Goal: Task Accomplishment & Management: Use online tool/utility

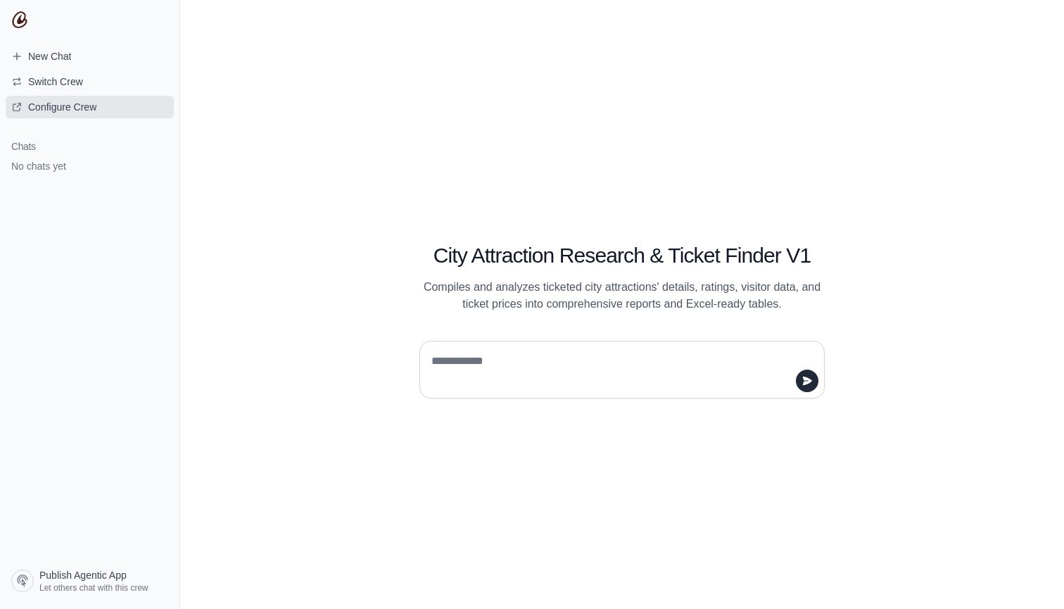
click at [96, 108] on span "Configure Crew" at bounding box center [62, 107] width 68 height 14
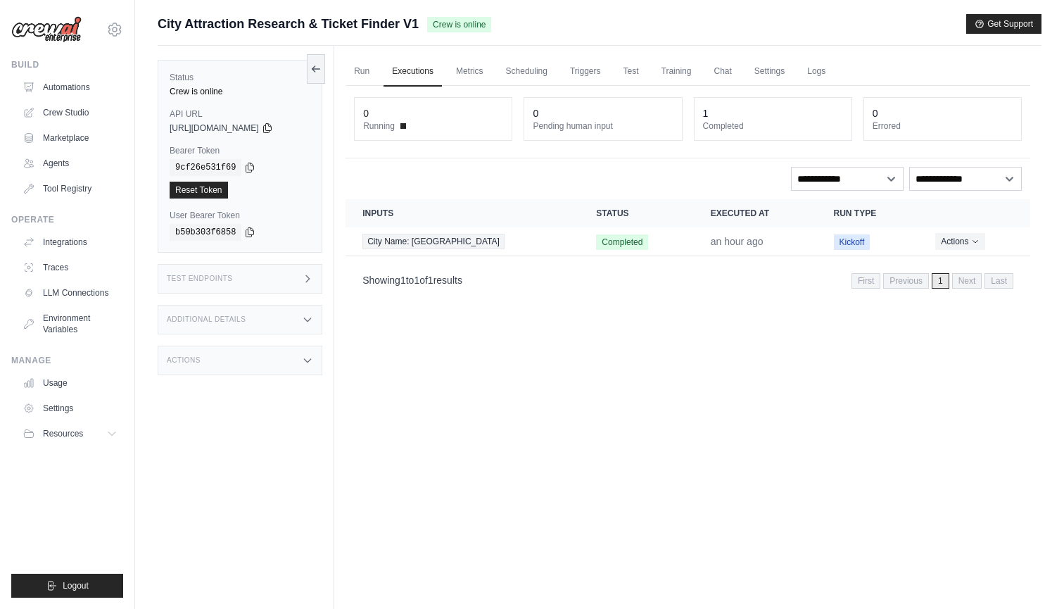
click at [229, 126] on span "[URL][DOMAIN_NAME]" at bounding box center [214, 127] width 89 height 11
click at [82, 324] on link "Environment Variables" at bounding box center [71, 324] width 106 height 34
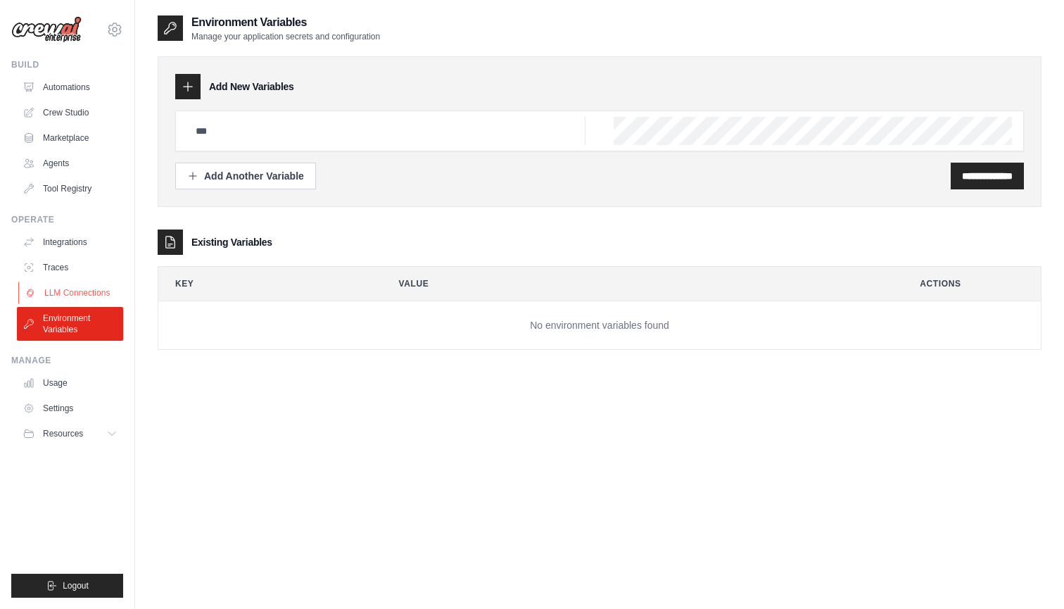
click at [92, 293] on link "LLM Connections" at bounding box center [71, 293] width 106 height 23
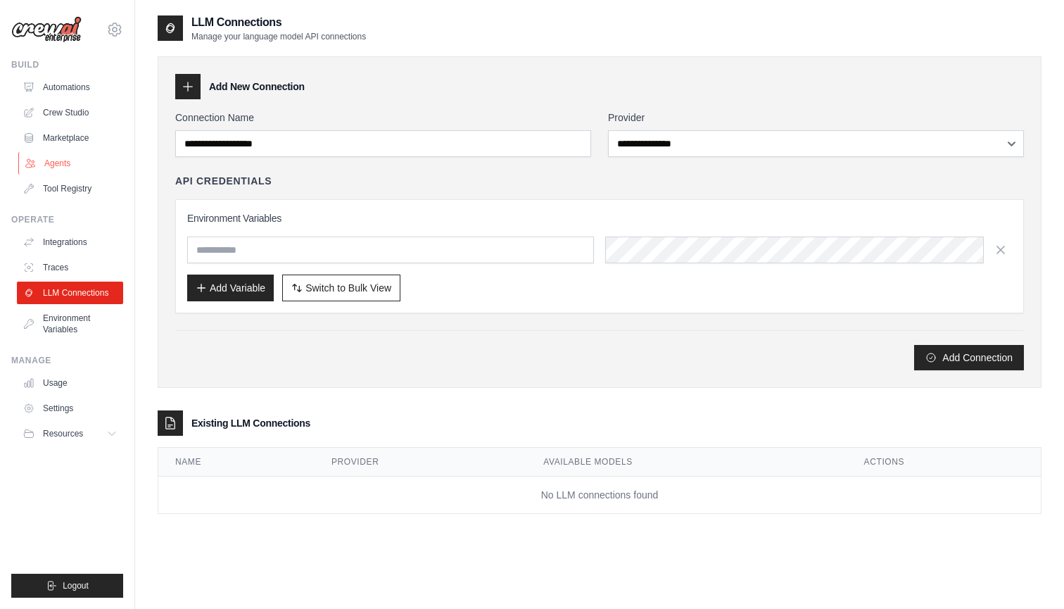
click at [81, 163] on link "Agents" at bounding box center [71, 163] width 106 height 23
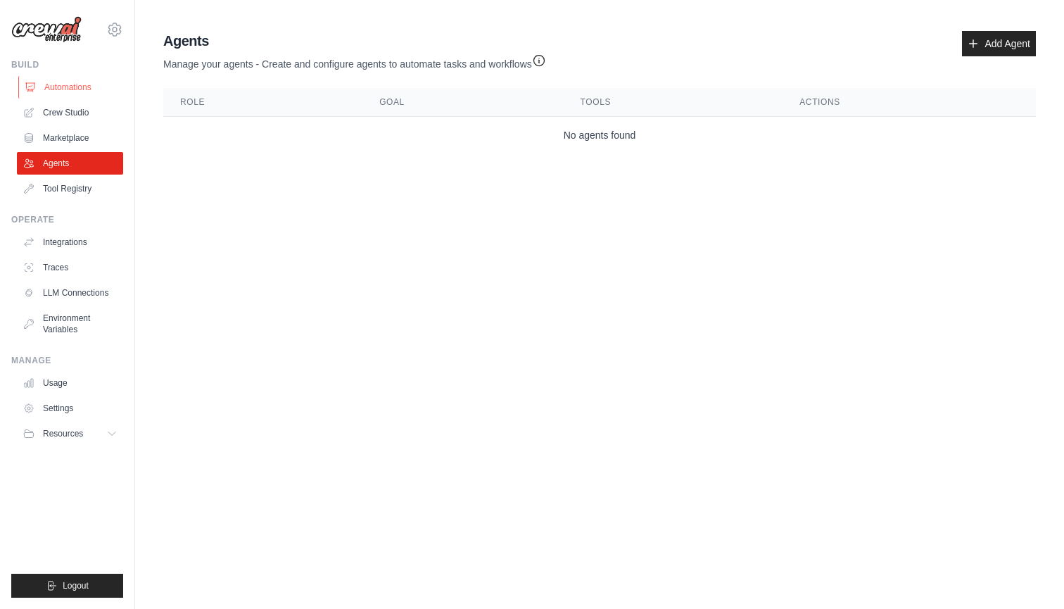
click at [84, 84] on link "Automations" at bounding box center [71, 87] width 106 height 23
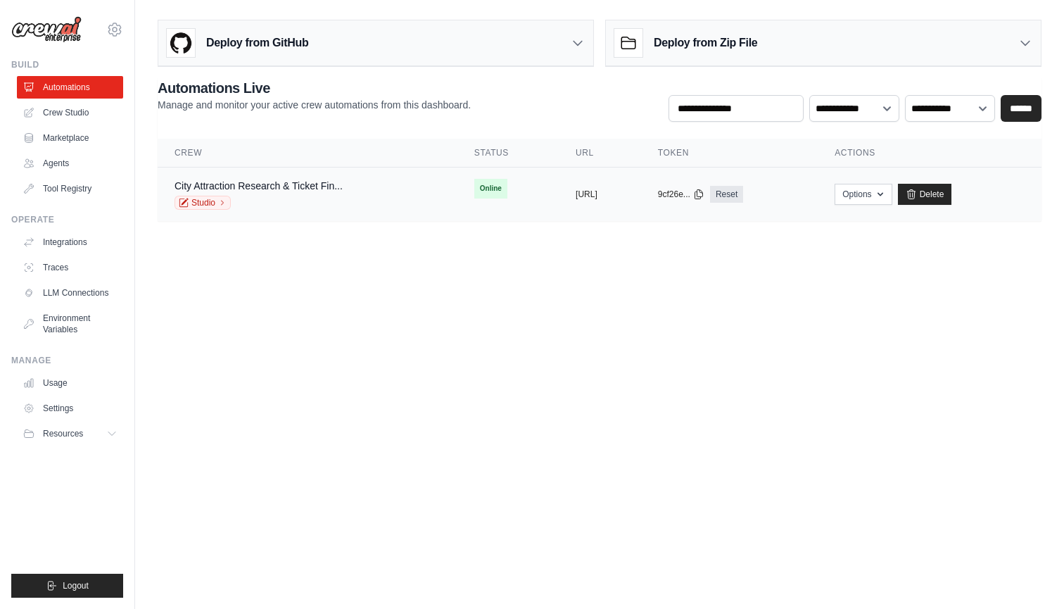
click at [576, 194] on div "copied https://city-attraction-research-ti" at bounding box center [600, 194] width 49 height 11
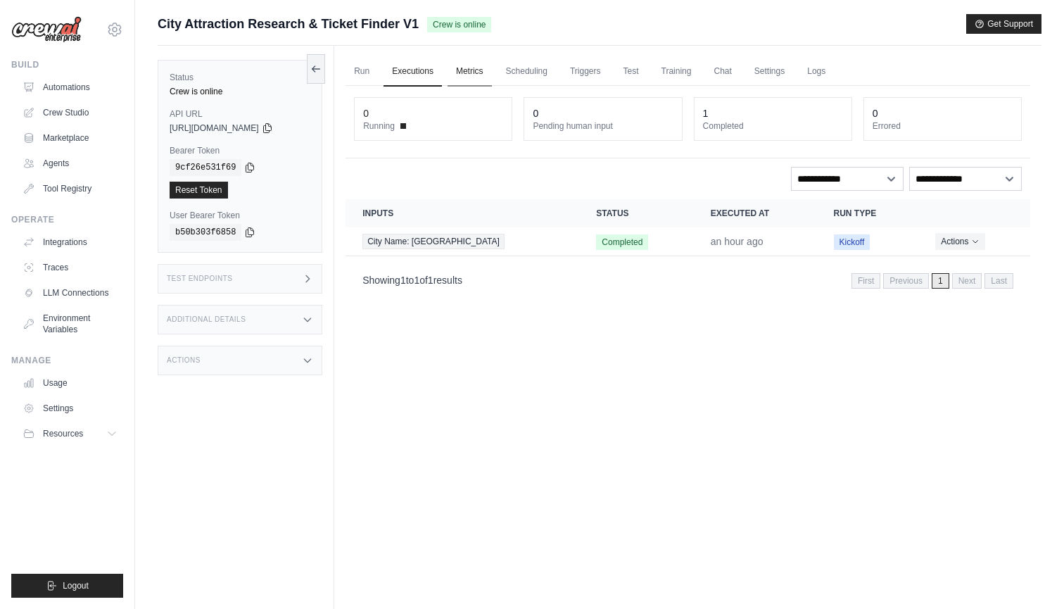
click at [455, 72] on link "Metrics" at bounding box center [470, 72] width 44 height 30
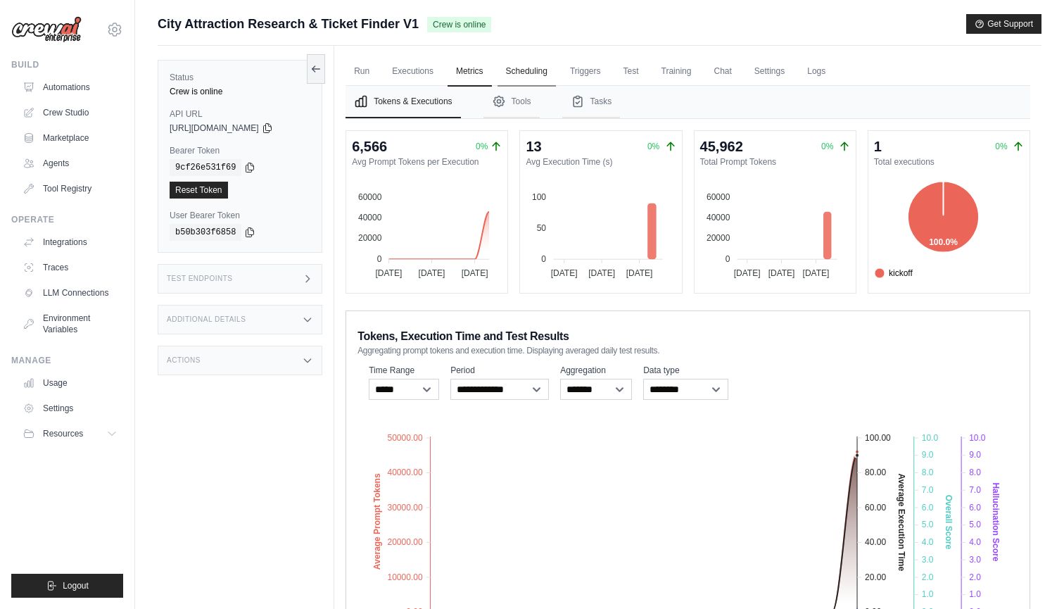
click at [517, 71] on link "Scheduling" at bounding box center [527, 72] width 58 height 30
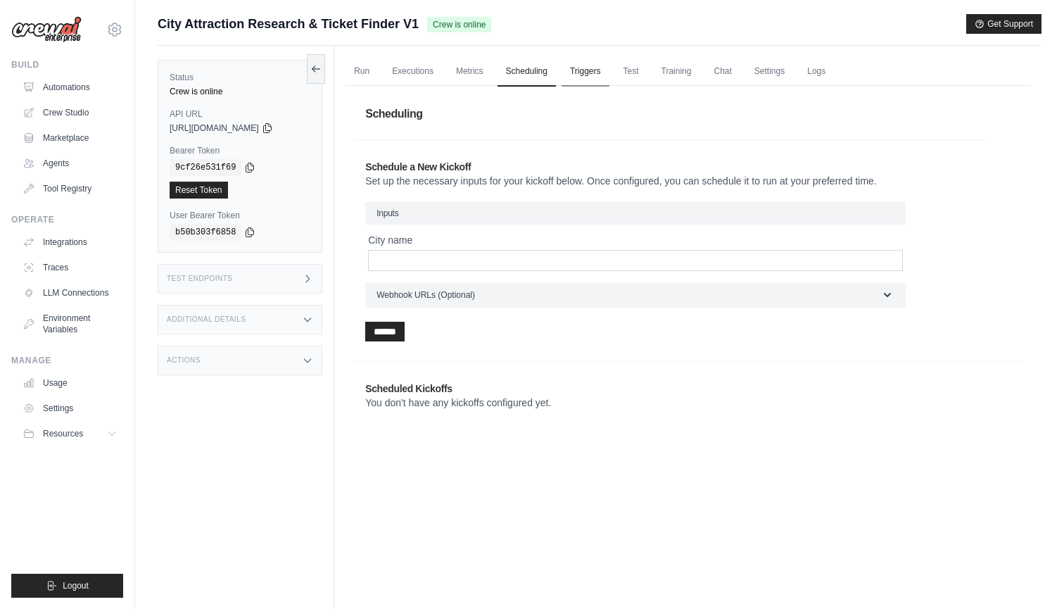
click at [586, 77] on link "Triggers" at bounding box center [586, 72] width 48 height 30
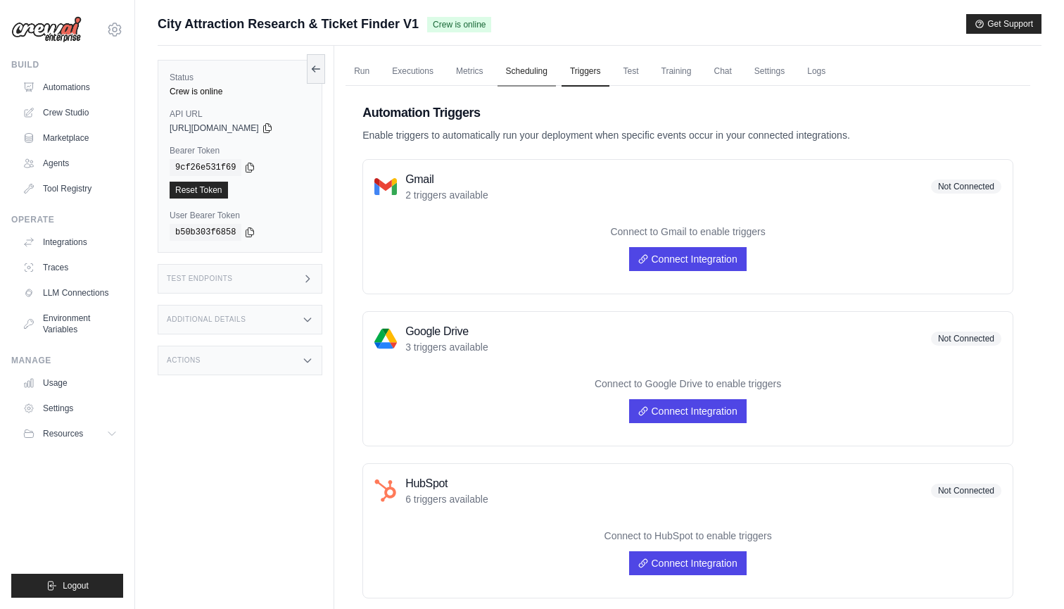
click at [515, 68] on link "Scheduling" at bounding box center [527, 72] width 58 height 30
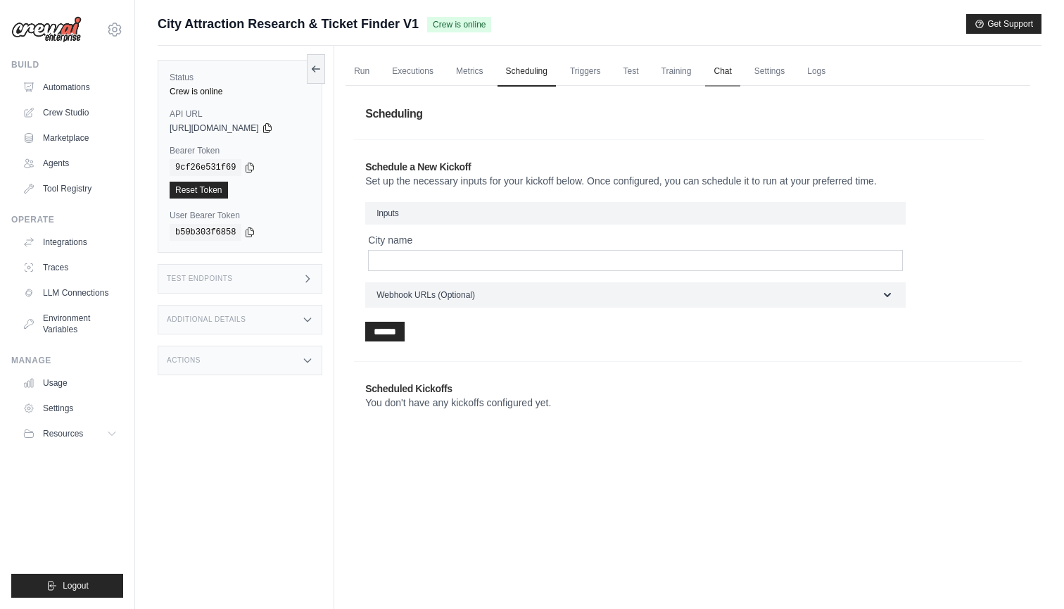
click at [714, 72] on link "Chat" at bounding box center [722, 72] width 34 height 30
click at [824, 68] on link "Logs" at bounding box center [816, 72] width 35 height 30
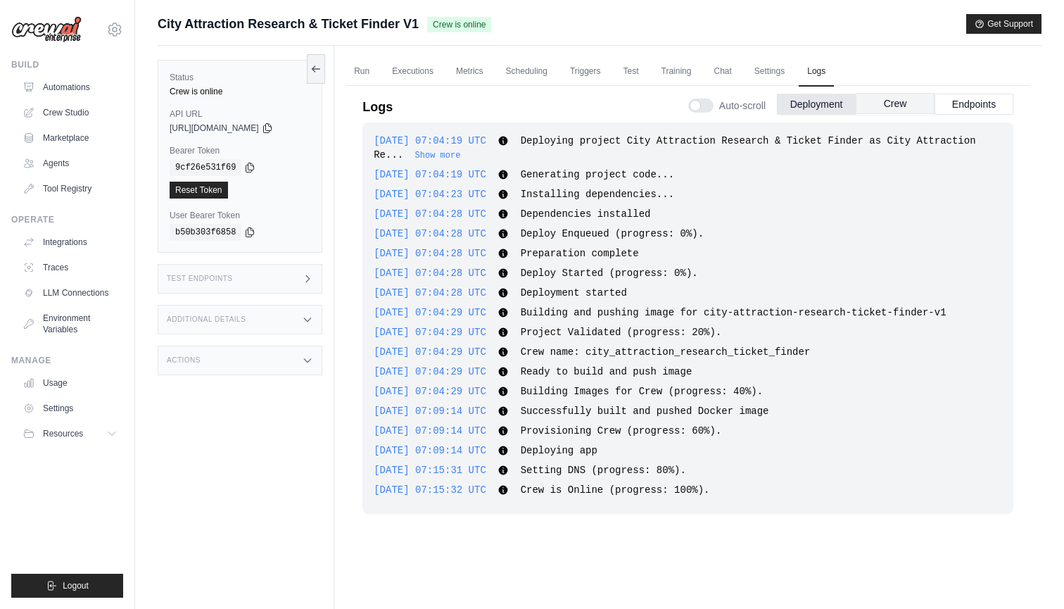
click at [907, 100] on button "Crew" at bounding box center [895, 103] width 79 height 21
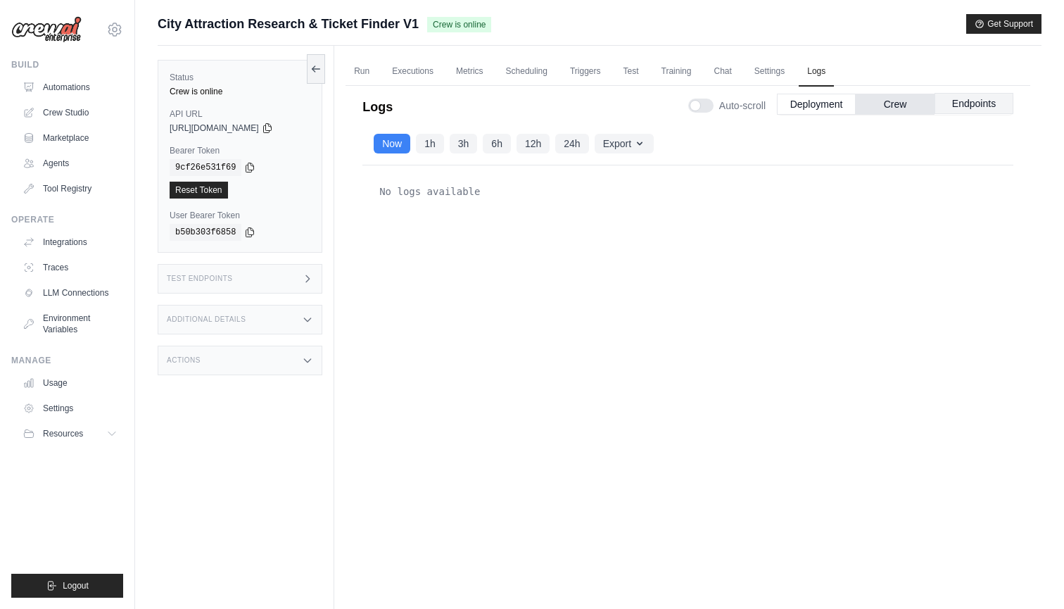
click at [972, 105] on button "Endpoints" at bounding box center [974, 103] width 79 height 21
click at [775, 68] on link "Settings" at bounding box center [769, 72] width 47 height 30
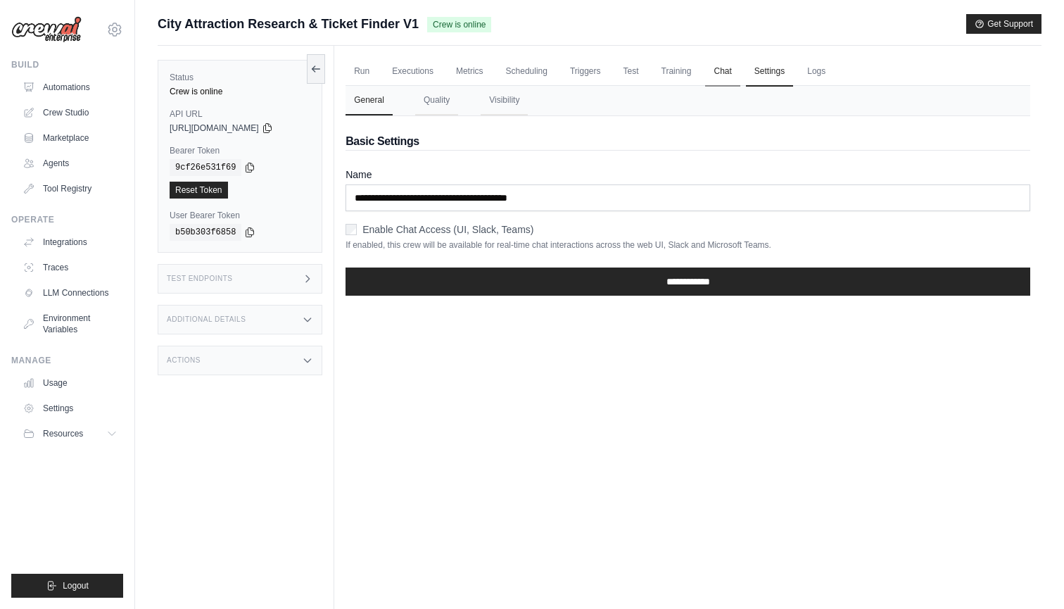
click at [723, 65] on link "Chat" at bounding box center [722, 72] width 34 height 30
click at [682, 75] on link "Training" at bounding box center [676, 72] width 47 height 30
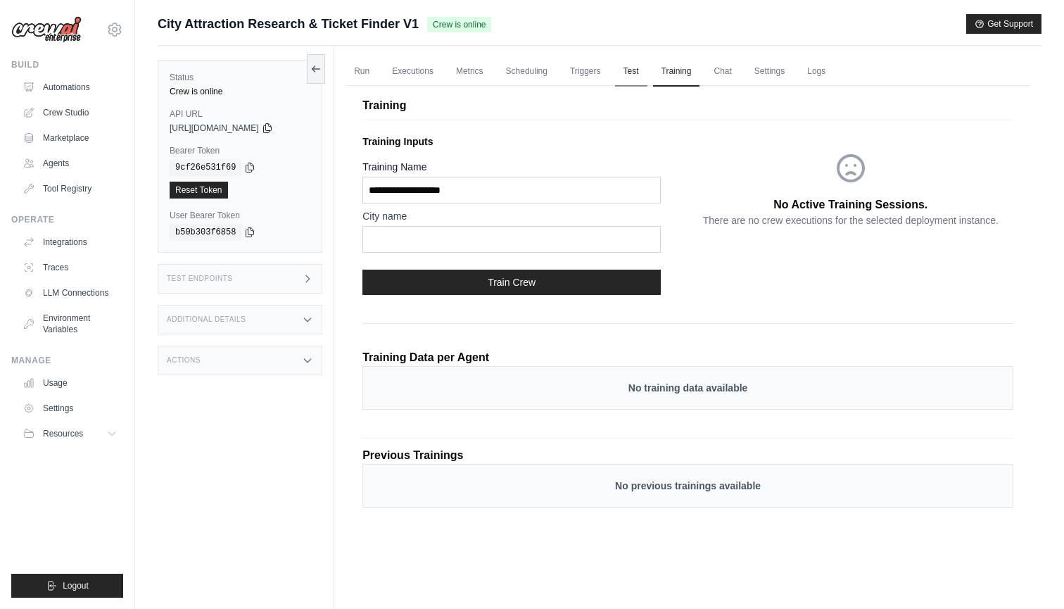
click at [635, 67] on link "Test" at bounding box center [631, 72] width 32 height 30
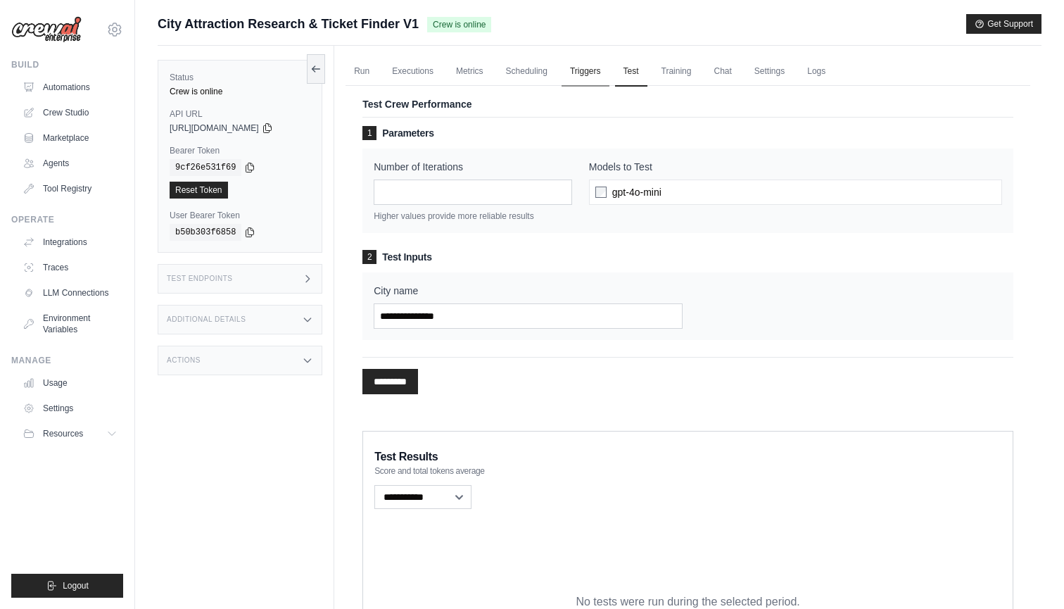
click at [572, 67] on link "Triggers" at bounding box center [586, 72] width 48 height 30
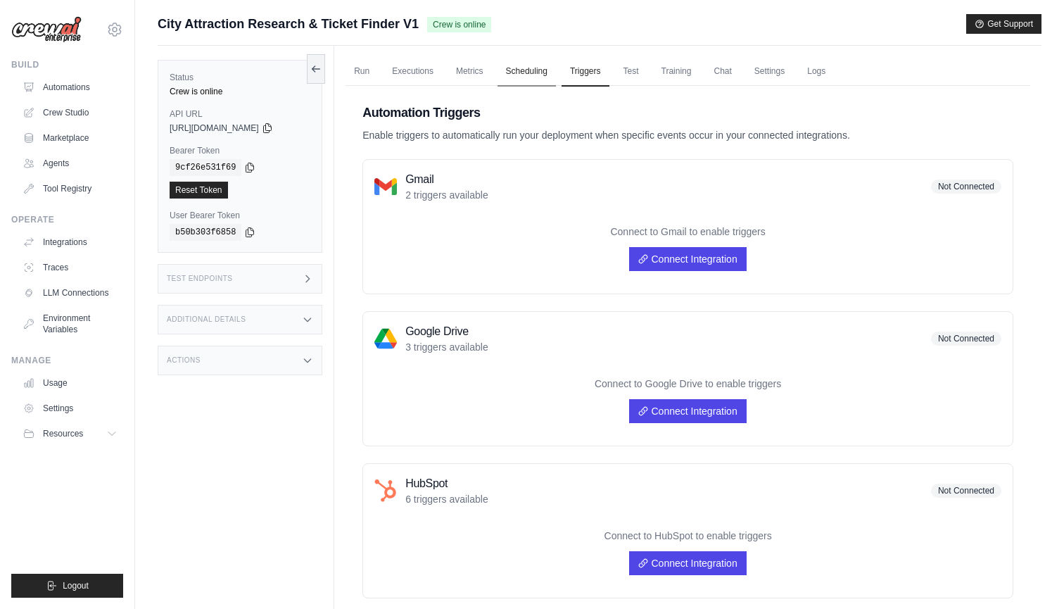
click at [522, 72] on link "Scheduling" at bounding box center [527, 72] width 58 height 30
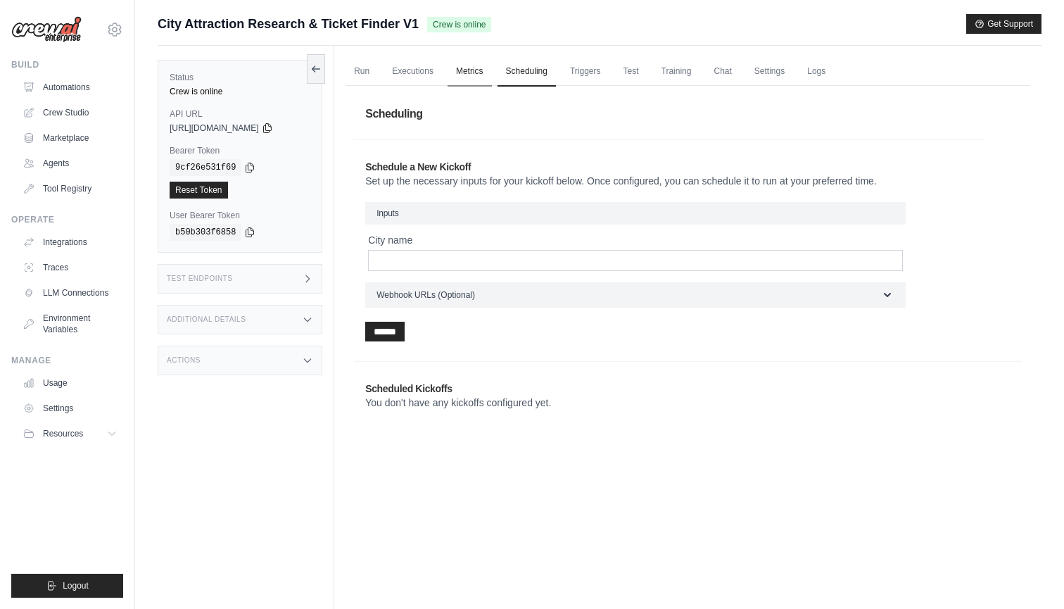
click at [462, 68] on link "Metrics" at bounding box center [470, 72] width 44 height 30
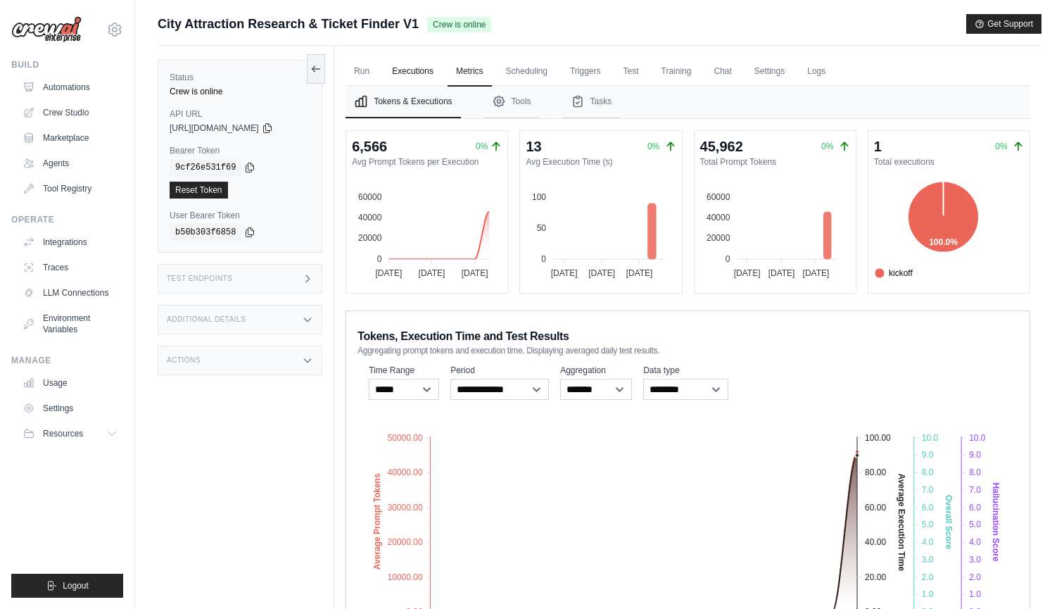
click at [415, 68] on link "Executions" at bounding box center [413, 72] width 58 height 30
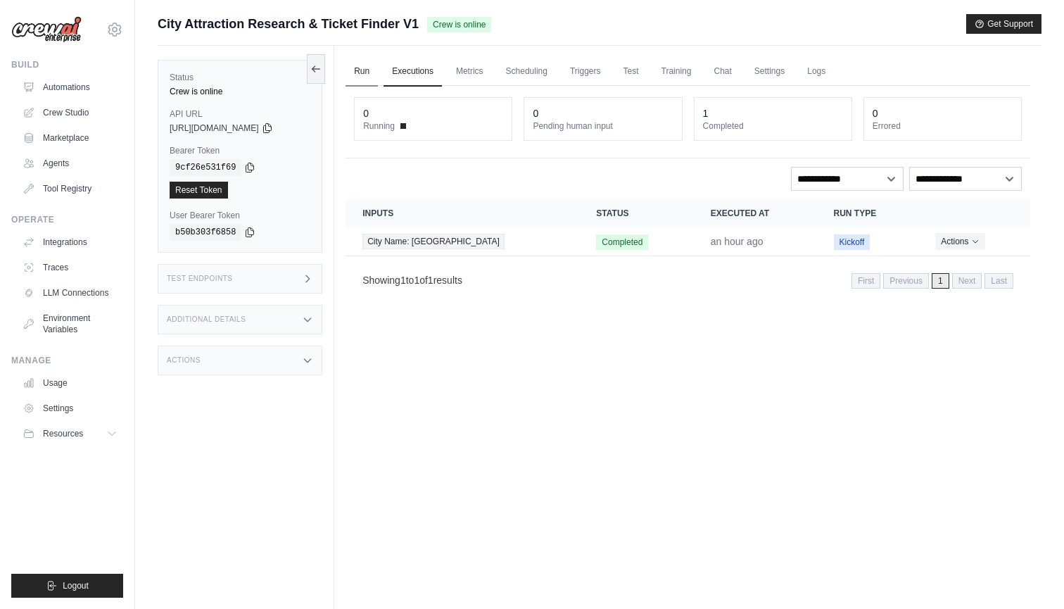
click at [369, 70] on link "Run" at bounding box center [362, 72] width 32 height 30
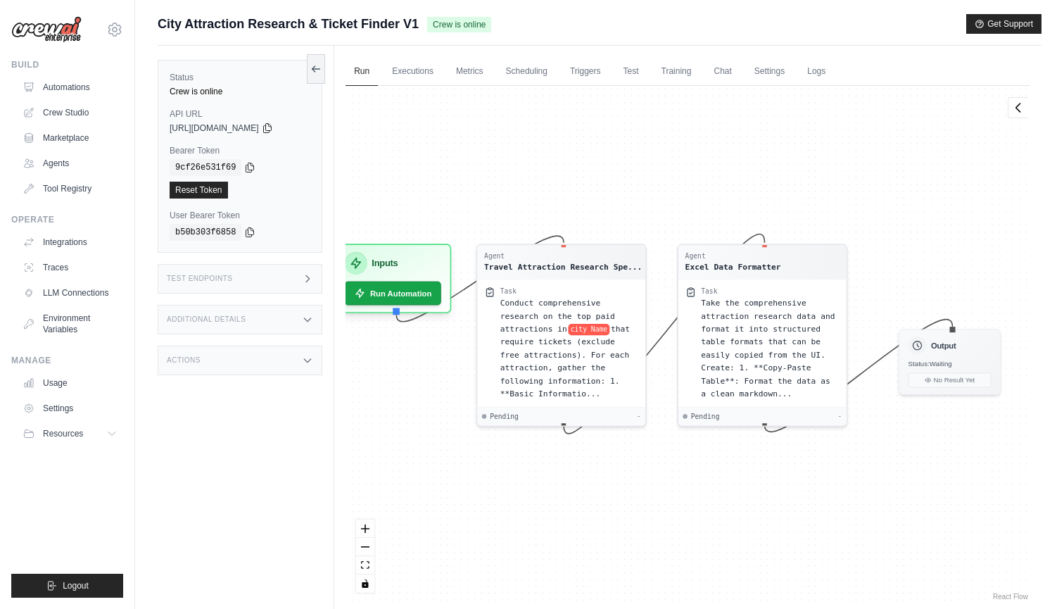
click at [221, 317] on h3 "Additional Details" at bounding box center [206, 319] width 79 height 8
click at [224, 448] on div "Actions" at bounding box center [240, 444] width 165 height 30
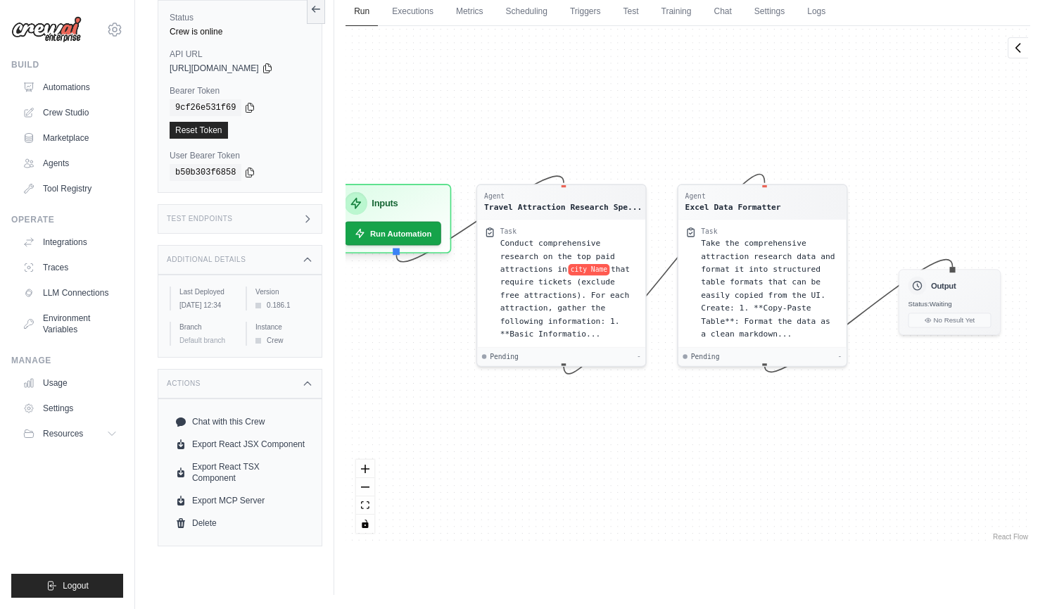
scroll to position [60, 0]
click at [246, 215] on div "Test Endpoints" at bounding box center [240, 219] width 165 height 30
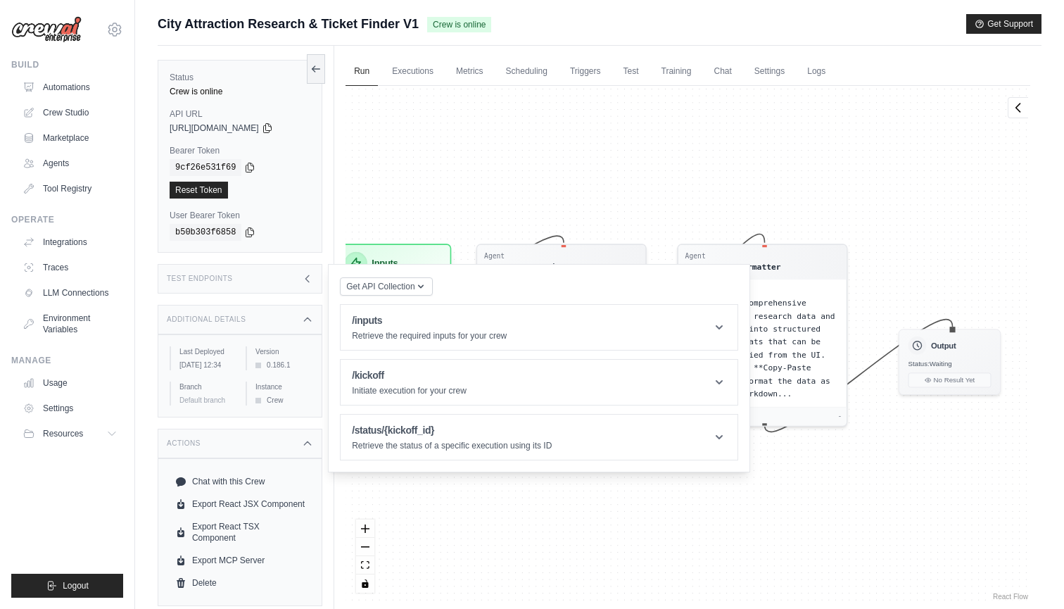
scroll to position [0, 0]
click at [937, 113] on div "Agent Travel Attraction Research Spe... Task Conduct comprehensive research on …" at bounding box center [688, 344] width 685 height 517
click at [53, 86] on link "Automations" at bounding box center [71, 87] width 106 height 23
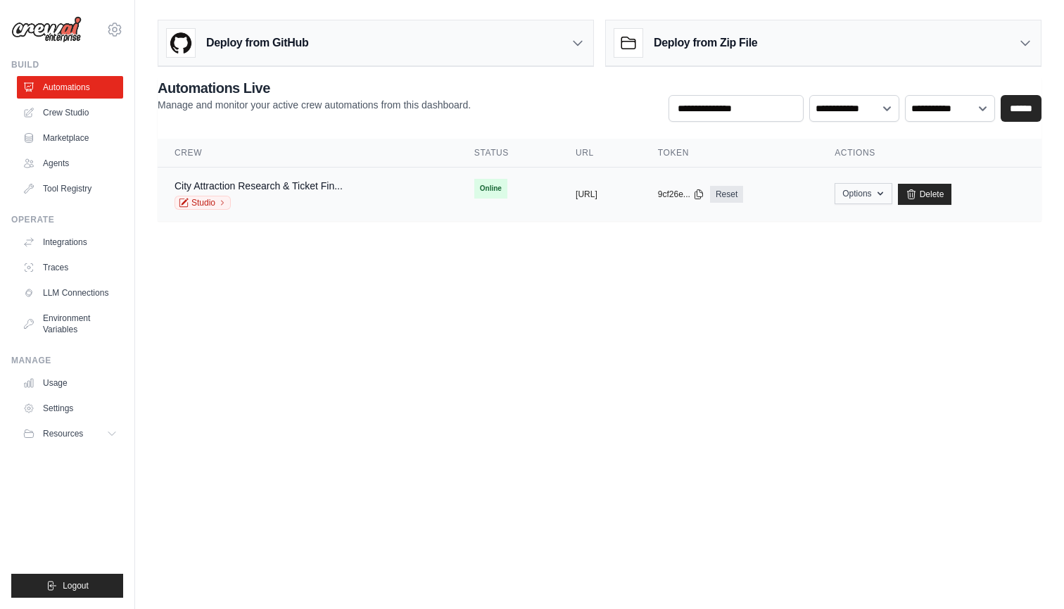
click at [886, 193] on icon "button" at bounding box center [880, 193] width 11 height 11
click at [660, 305] on body "shiva@surfai.in Settings Build Automations Crew Studio Resources" at bounding box center [532, 304] width 1064 height 609
click at [329, 187] on link "City Attraction Research & Ticket Fin..." at bounding box center [259, 185] width 168 height 11
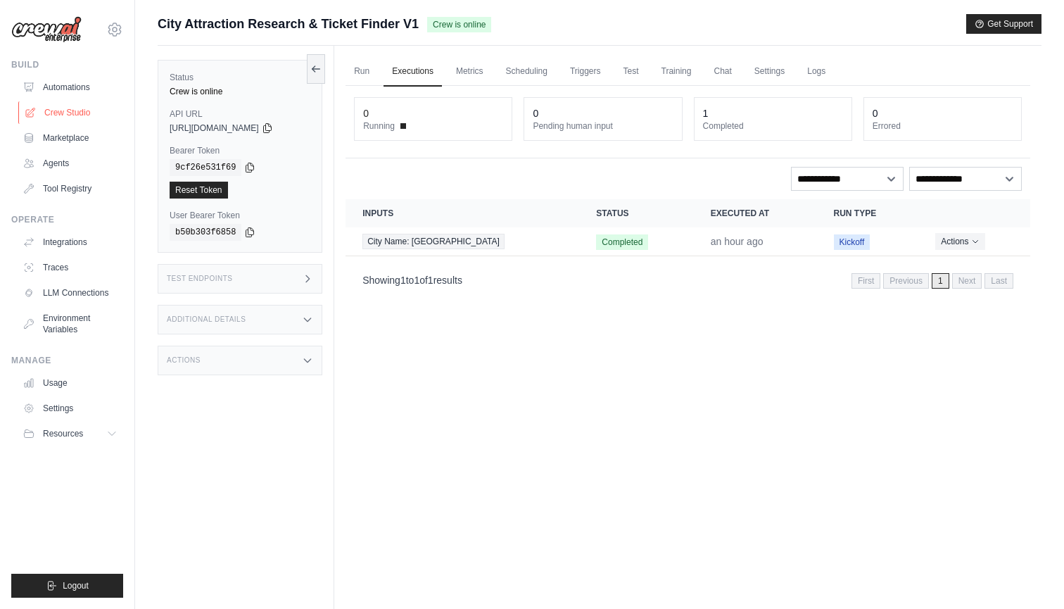
click at [76, 115] on link "Crew Studio" at bounding box center [71, 112] width 106 height 23
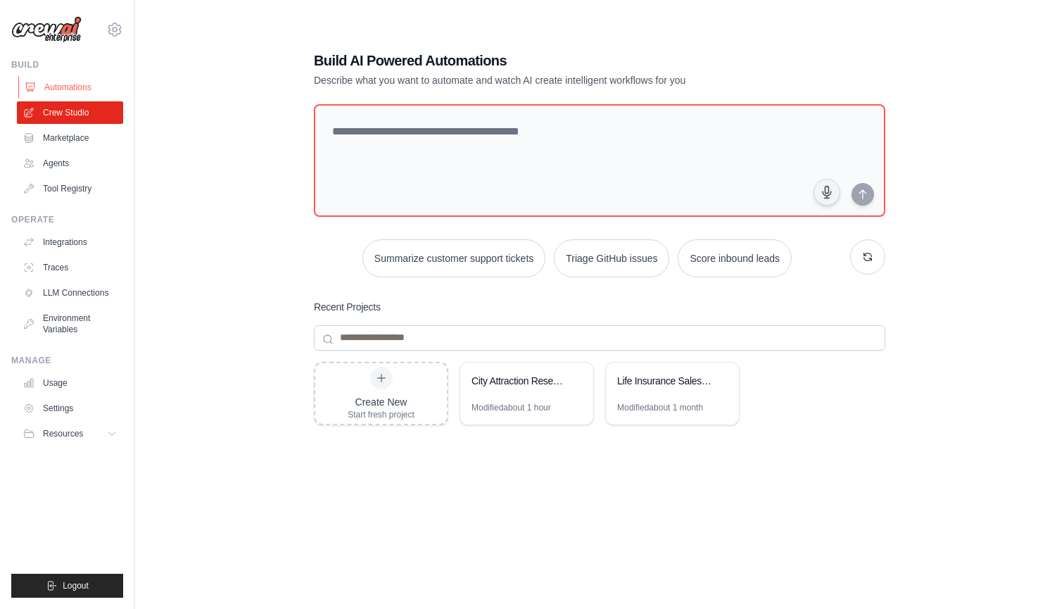
click at [66, 82] on link "Automations" at bounding box center [71, 87] width 106 height 23
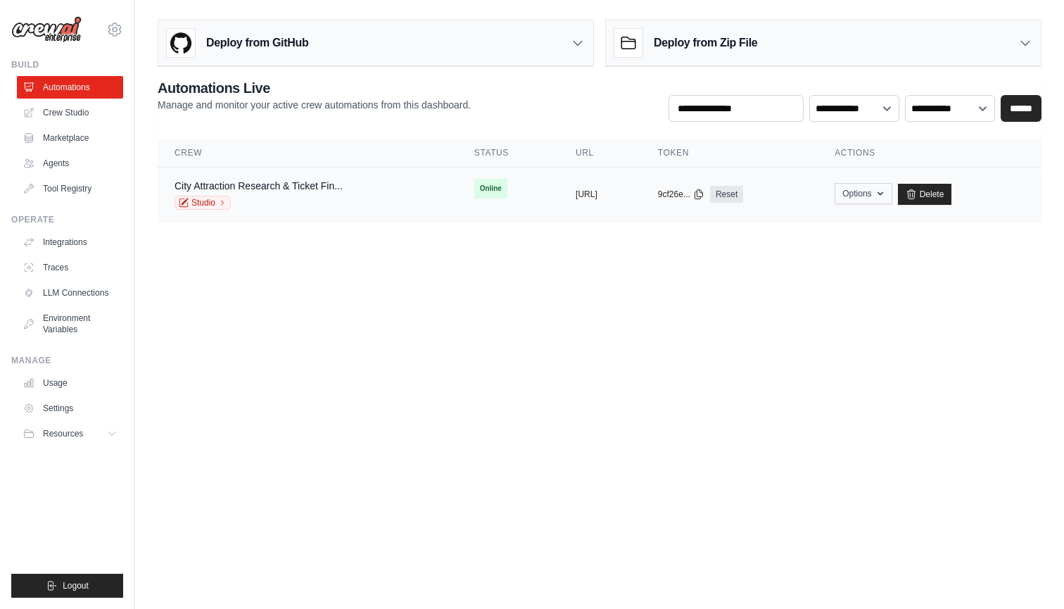
click at [886, 189] on icon "button" at bounding box center [880, 193] width 11 height 11
click at [378, 353] on body "shiva@surfai.in Settings Build Automations Crew Studio Resources" at bounding box center [532, 304] width 1064 height 609
click at [220, 203] on icon at bounding box center [222, 202] width 8 height 8
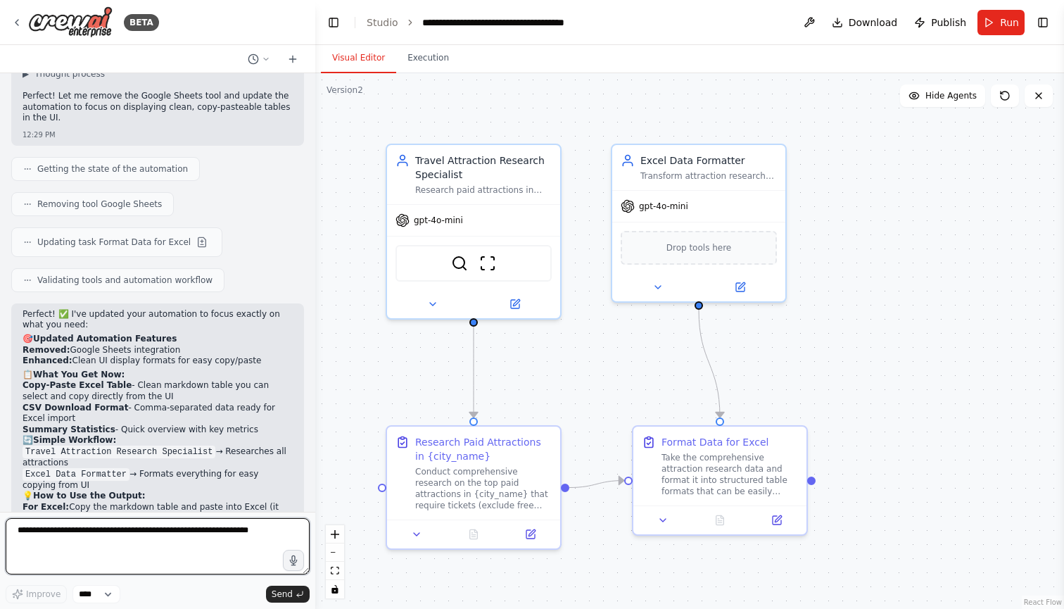
click at [115, 536] on textarea at bounding box center [158, 546] width 304 height 56
type textarea "*"
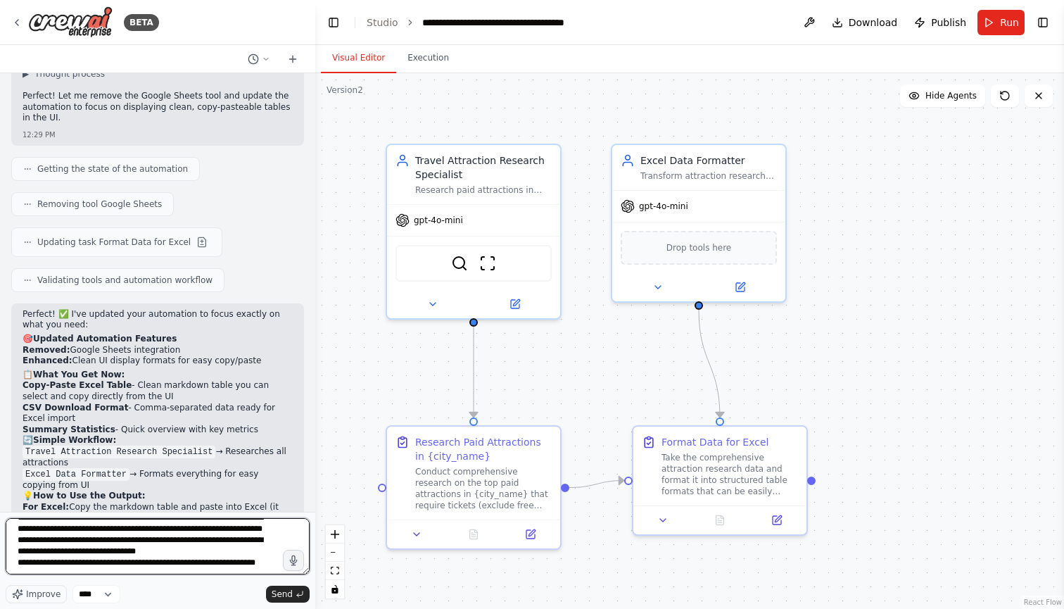
scroll to position [35, 0]
type textarea "**********"
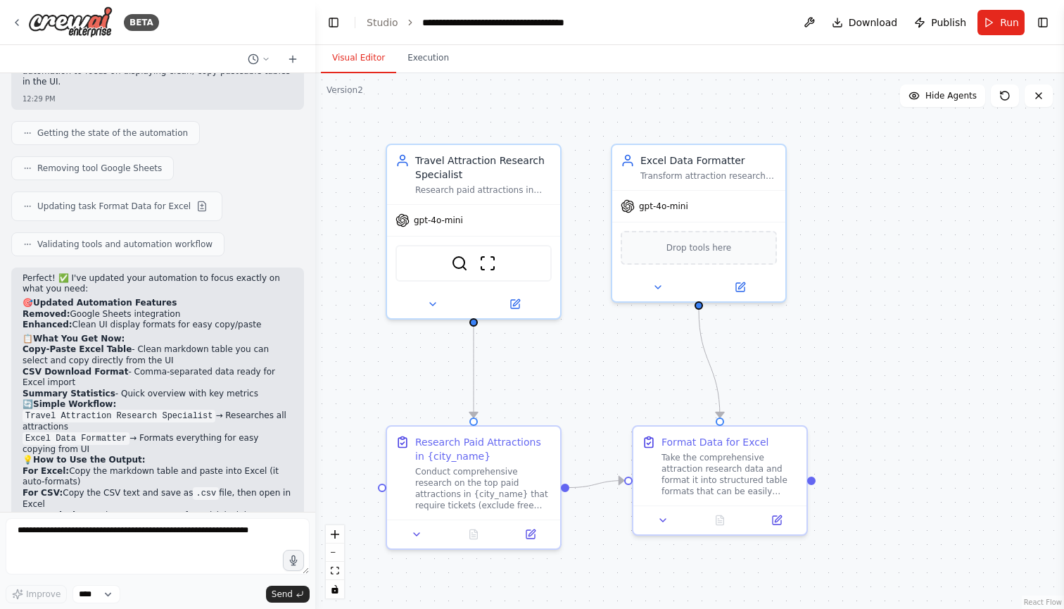
scroll to position [3247, 0]
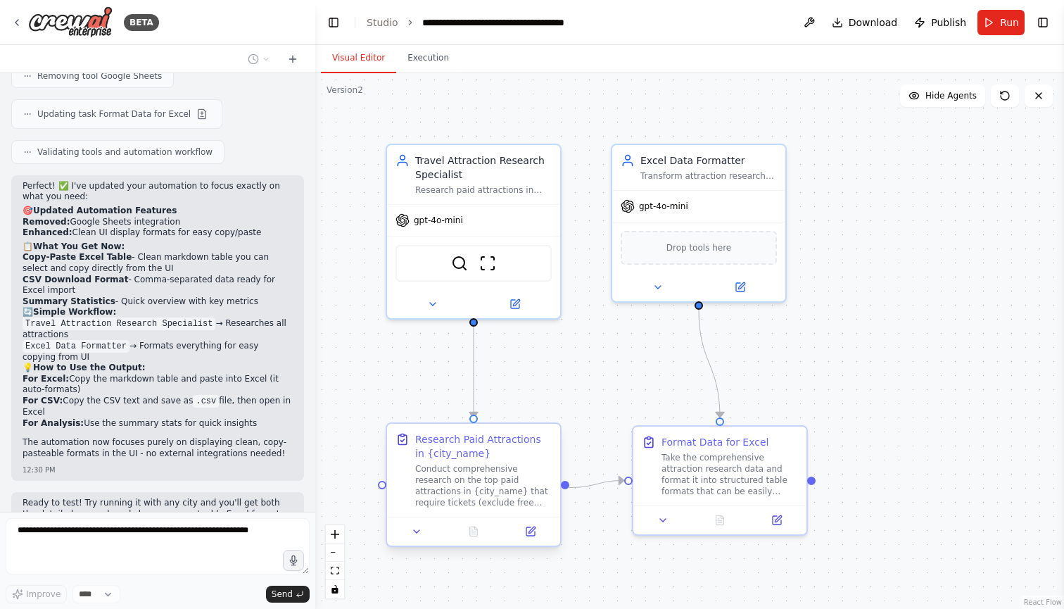
click at [486, 497] on div "Conduct comprehensive research on the top paid attractions in {city_name} that …" at bounding box center [483, 485] width 137 height 45
click at [422, 531] on icon at bounding box center [416, 531] width 11 height 11
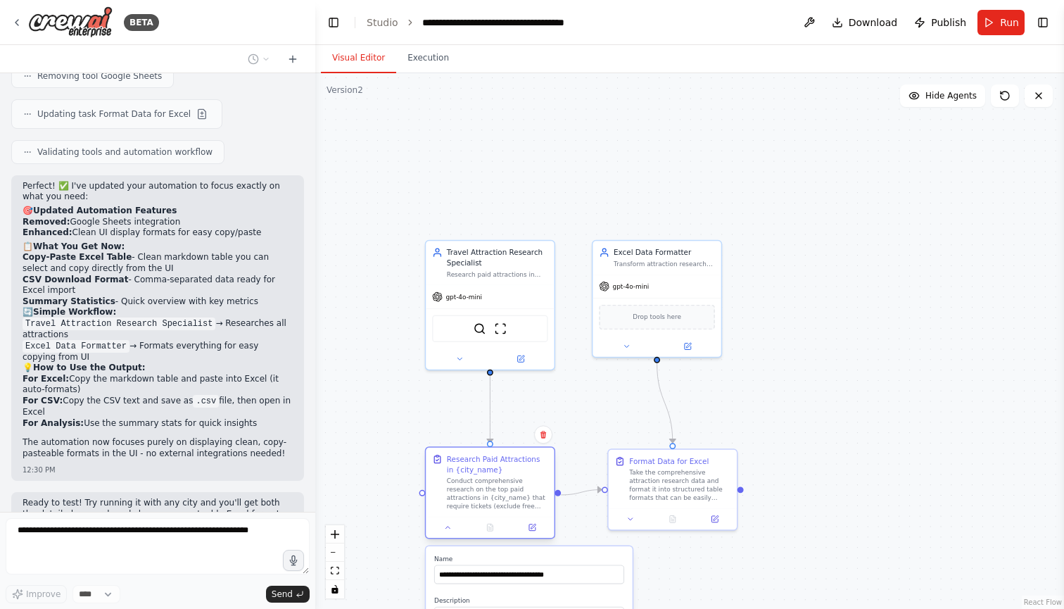
click at [488, 476] on div "Research Paid Attractions in {city_name} Conduct comprehensive research on the …" at bounding box center [497, 482] width 101 height 56
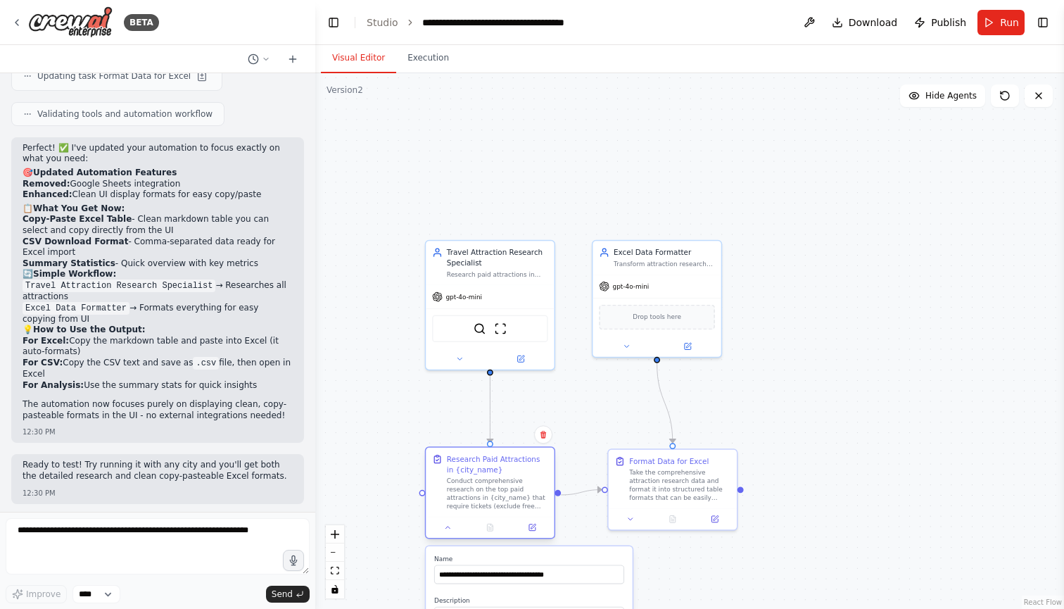
scroll to position [3357, 0]
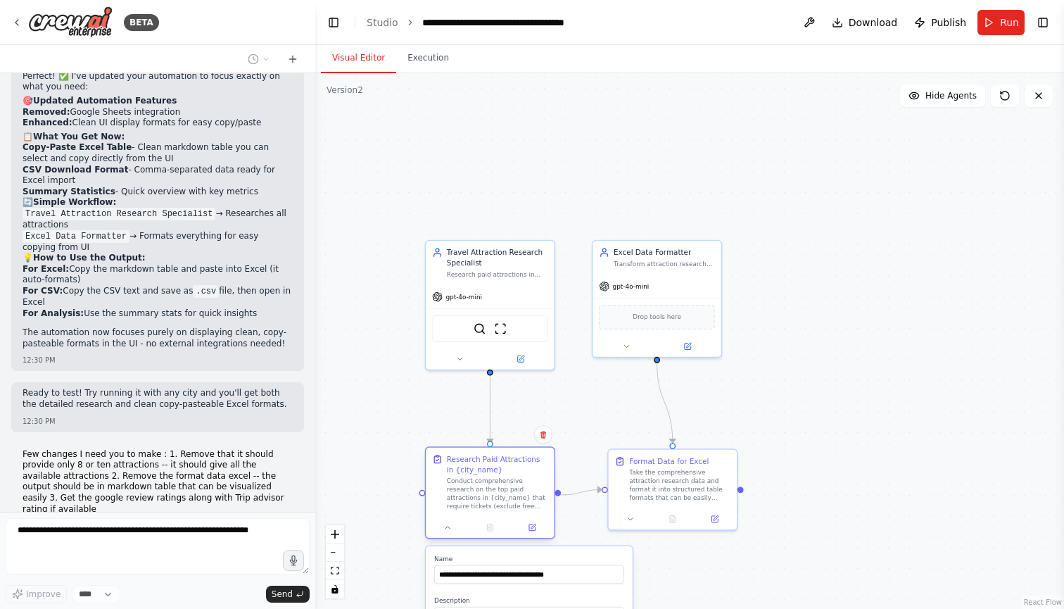
type textarea "**********"
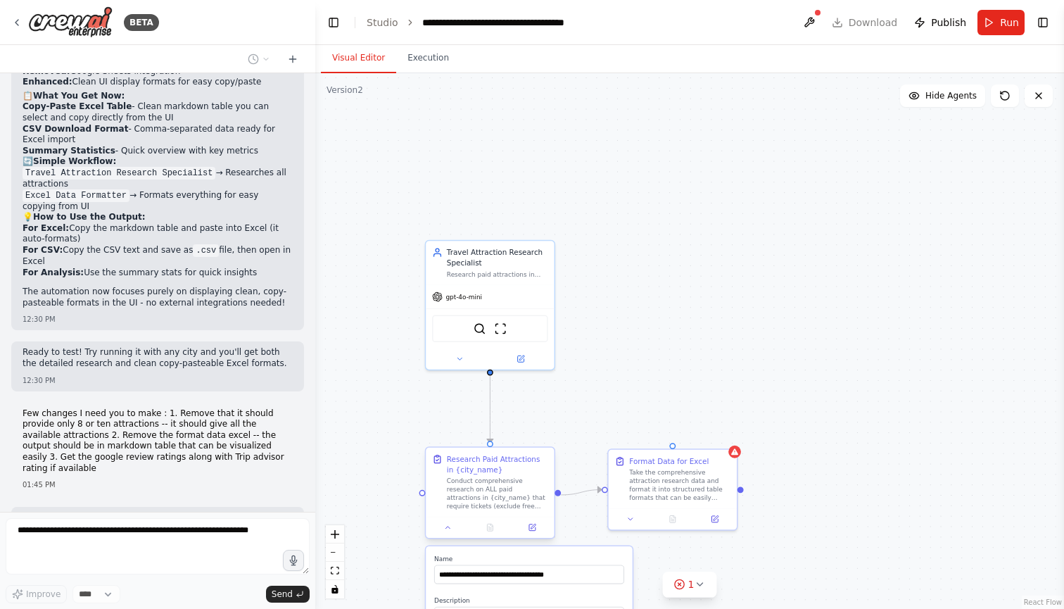
scroll to position [3433, 0]
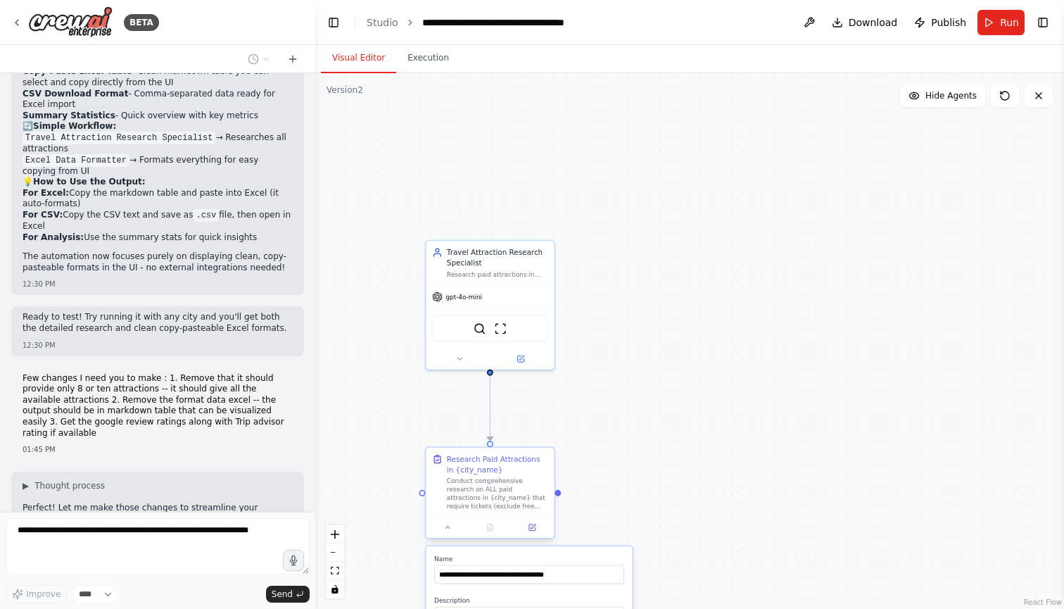
click at [491, 494] on div "Conduct comprehensive research on ALL paid attractions in {city_name} that requ…" at bounding box center [497, 492] width 101 height 33
click at [542, 524] on button at bounding box center [533, 527] width 36 height 13
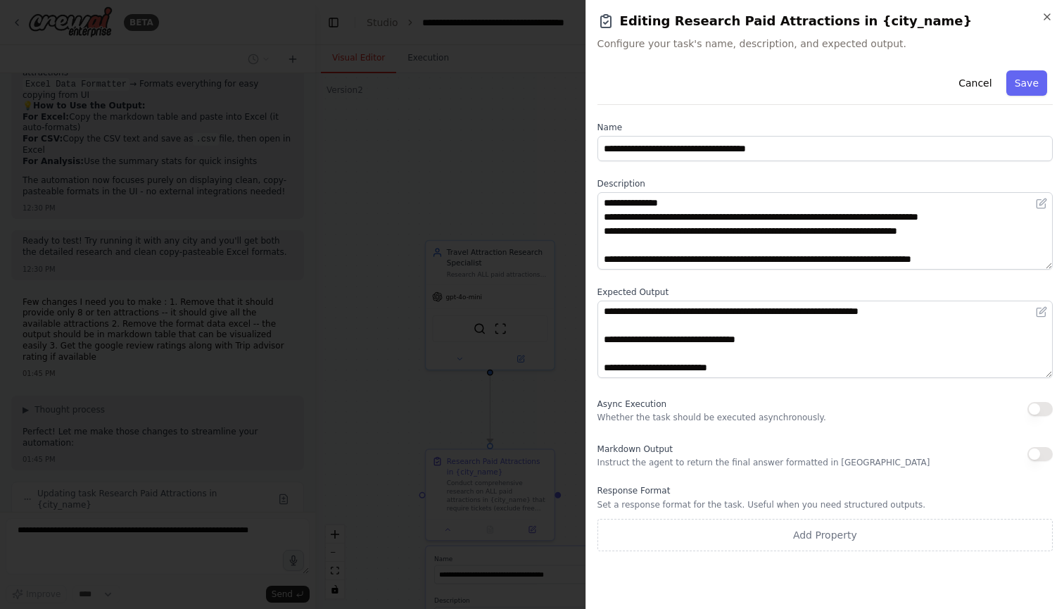
scroll to position [169, 0]
click at [1047, 16] on icon "button" at bounding box center [1047, 16] width 11 height 11
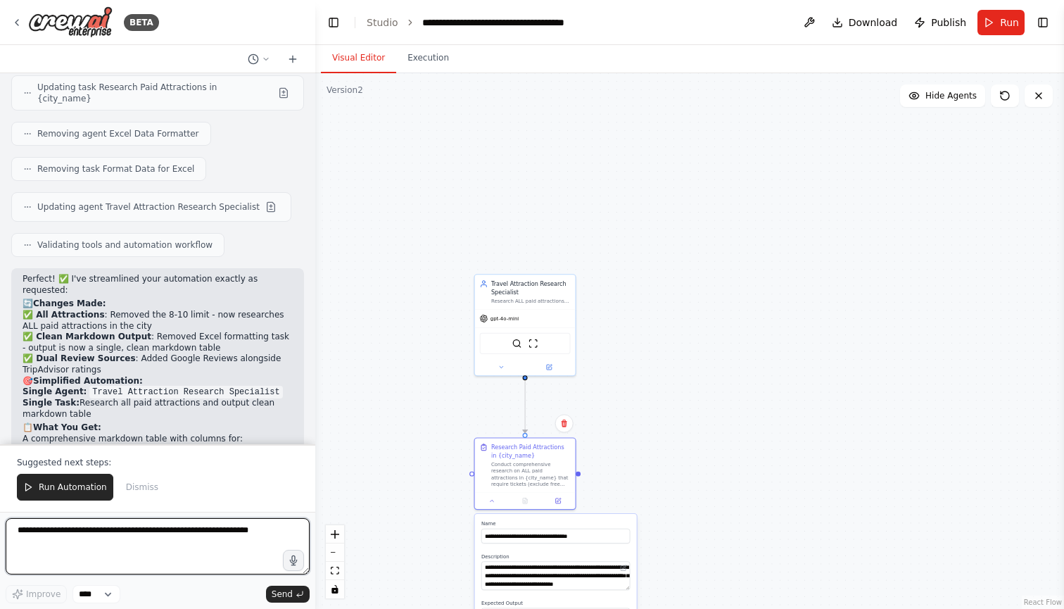
scroll to position [3925, 0]
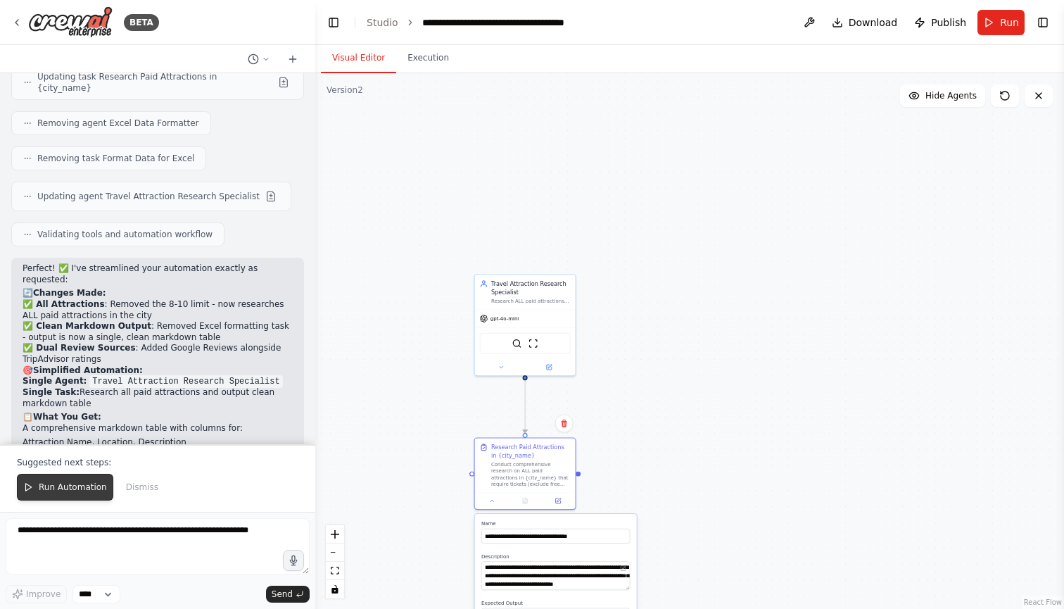
click at [58, 488] on span "Run Automation" at bounding box center [73, 486] width 68 height 11
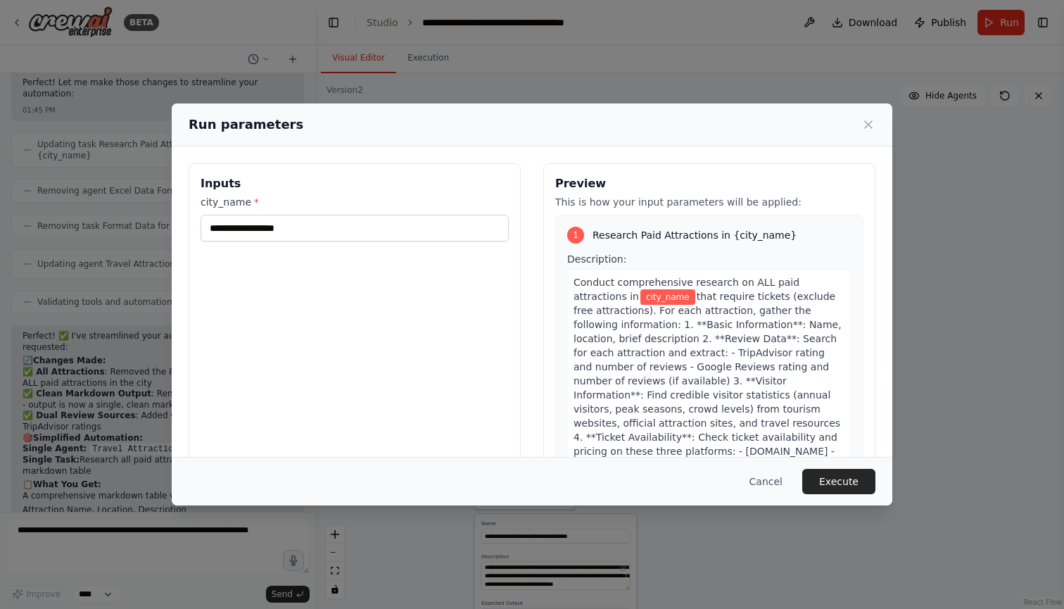
type input "******"
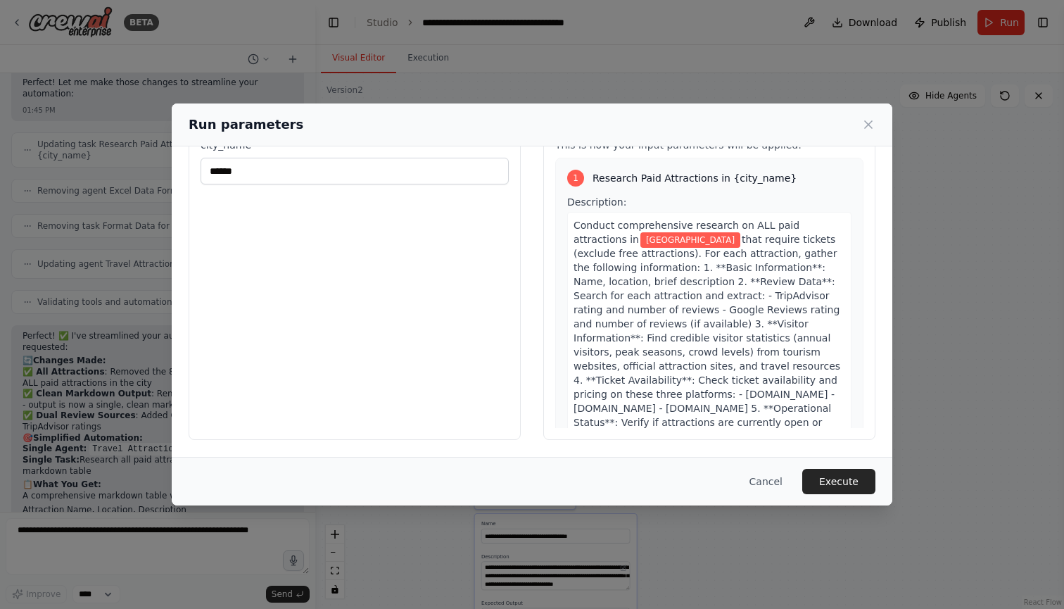
scroll to position [57, 0]
click at [819, 483] on button "Execute" at bounding box center [838, 481] width 73 height 25
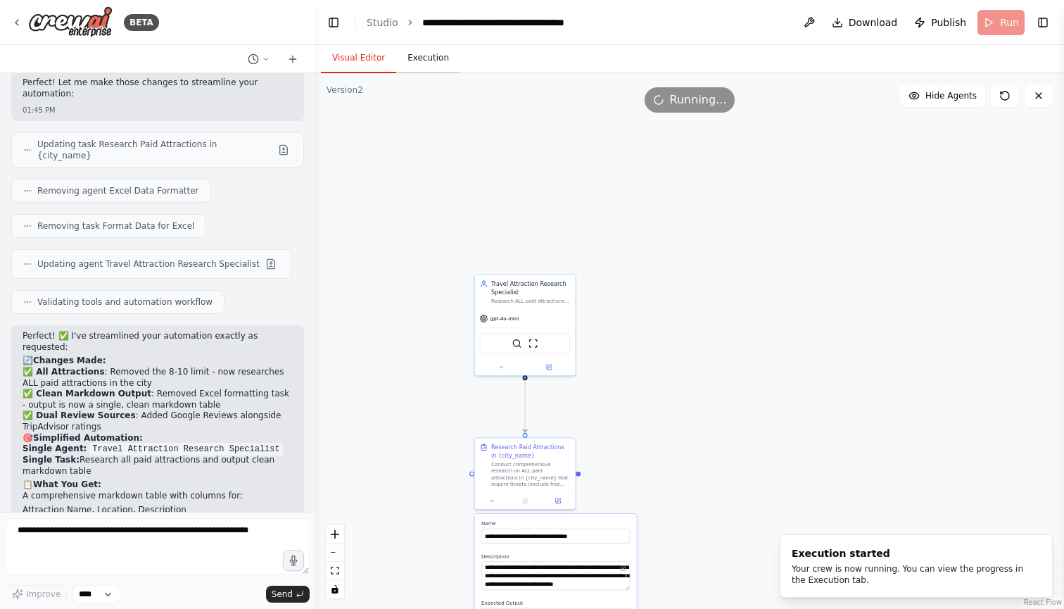
click at [434, 56] on button "Execution" at bounding box center [428, 59] width 64 height 30
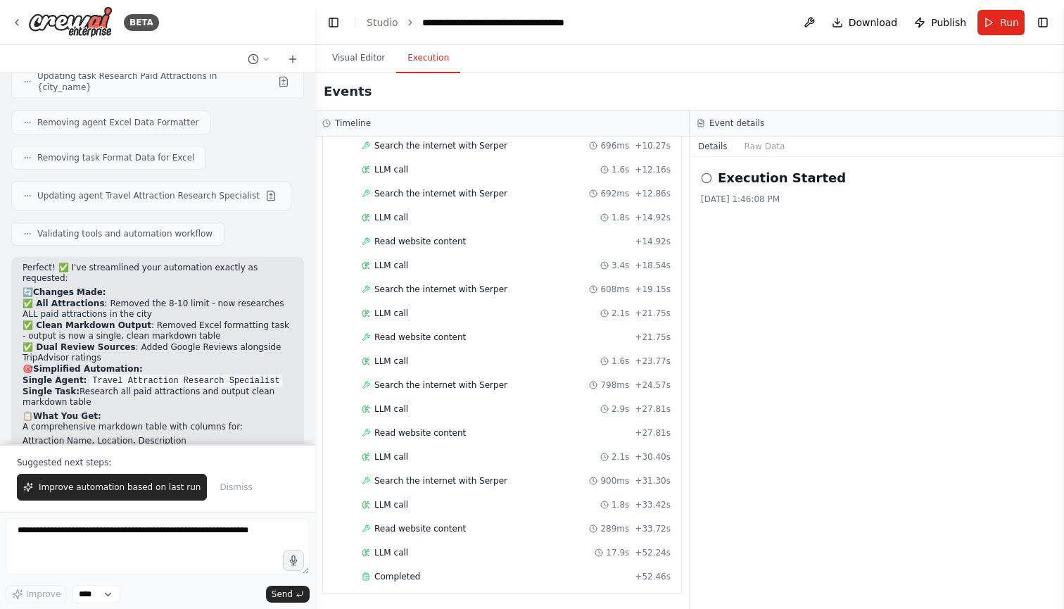
scroll to position [3925, 0]
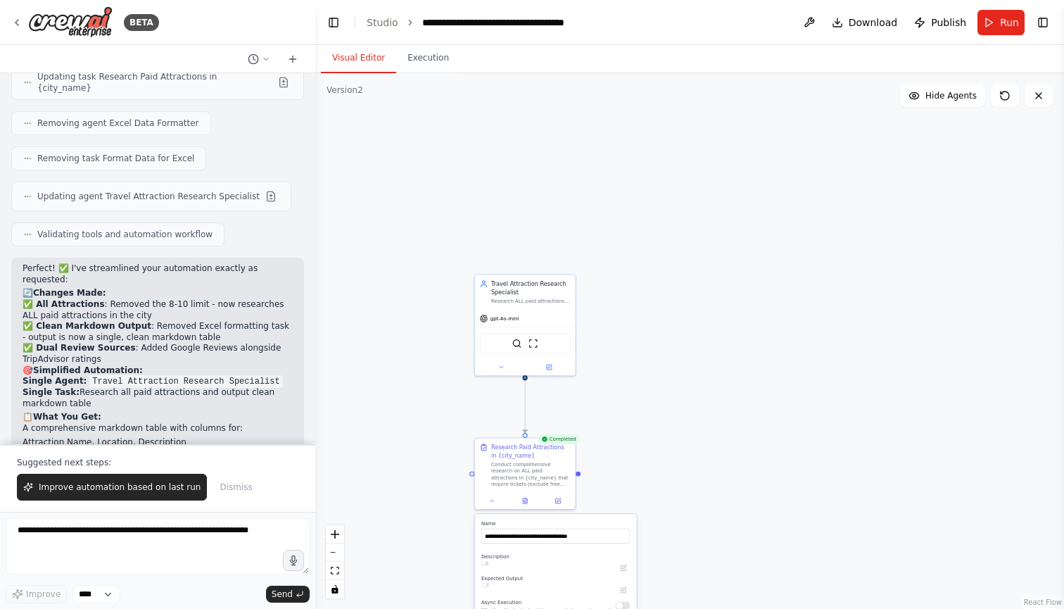
click at [370, 57] on button "Visual Editor" at bounding box center [358, 59] width 75 height 30
click at [423, 56] on button "Execution" at bounding box center [428, 59] width 64 height 30
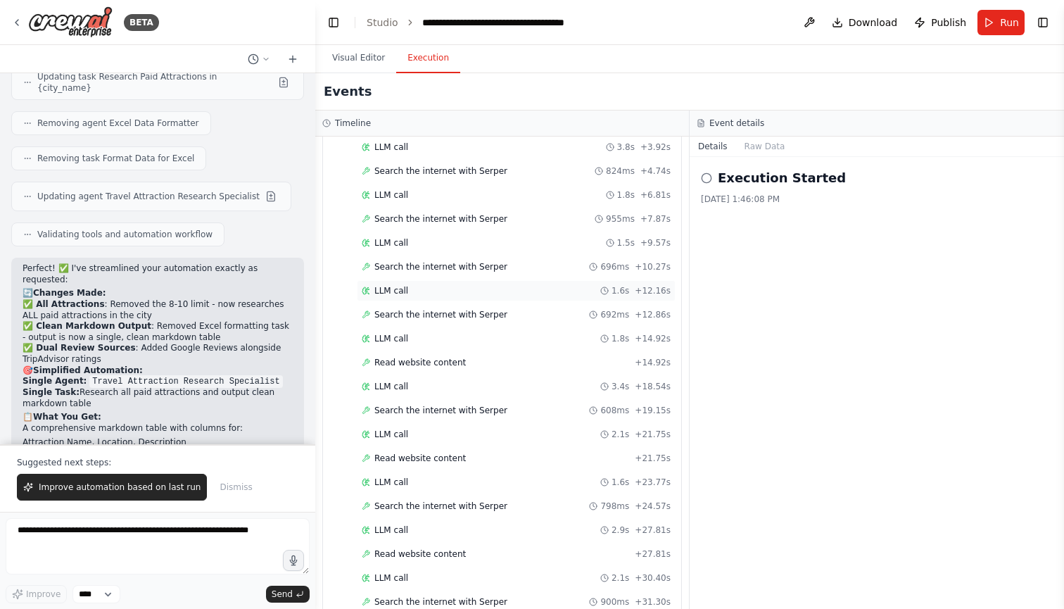
scroll to position [98, 0]
click at [766, 144] on button "Raw Data" at bounding box center [765, 147] width 58 height 20
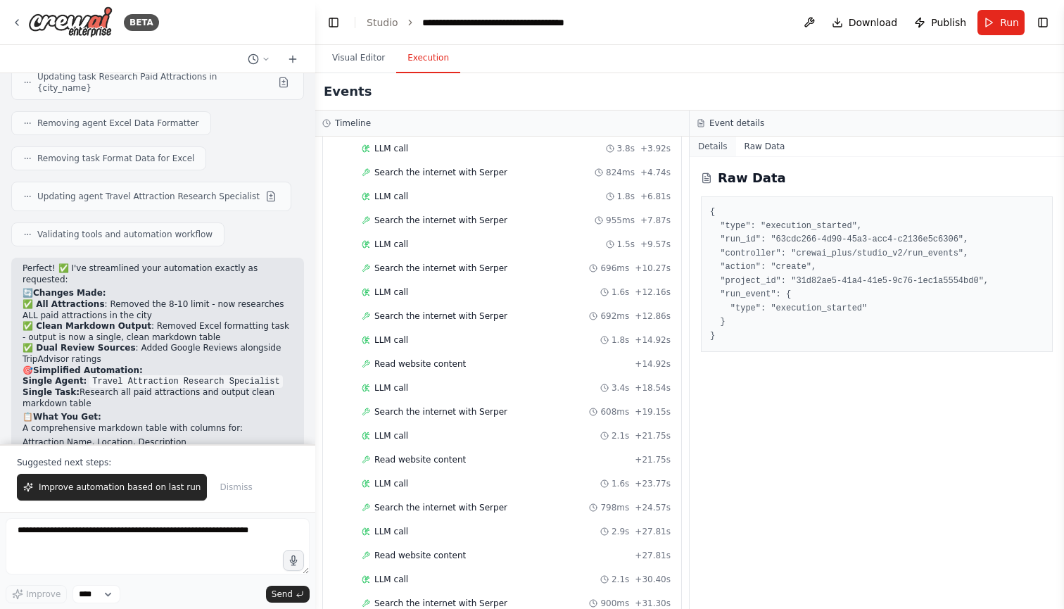
click at [715, 145] on button "Details" at bounding box center [713, 147] width 46 height 20
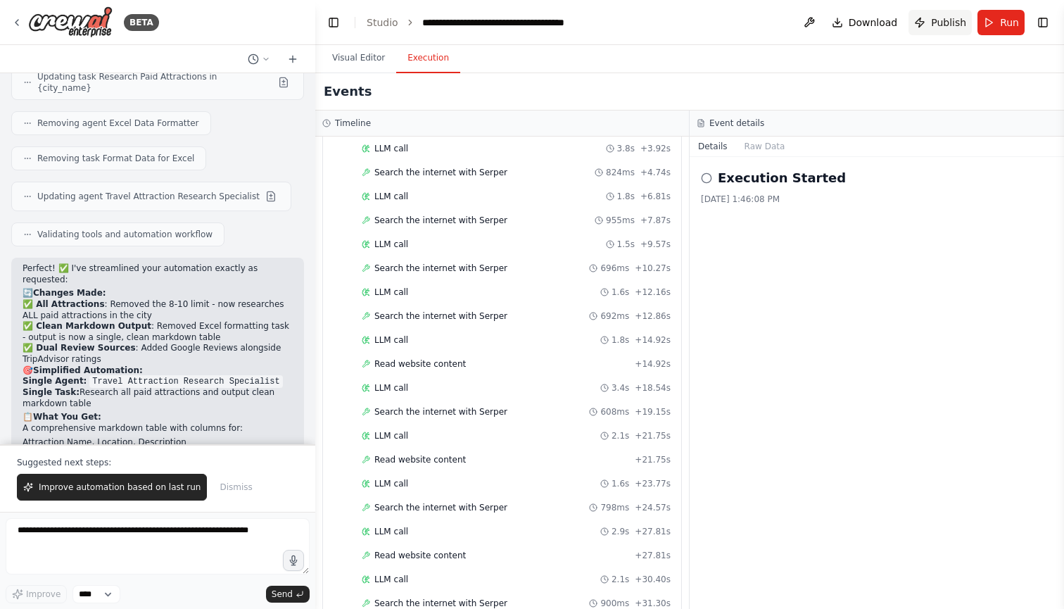
click at [930, 20] on button "Publish" at bounding box center [940, 22] width 63 height 25
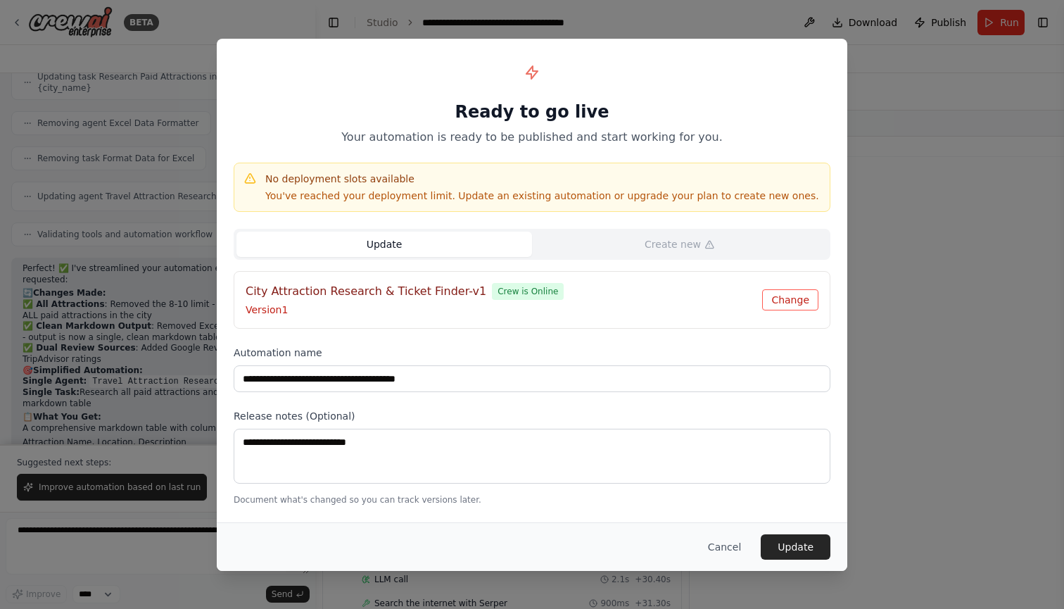
click at [771, 297] on button "Change" at bounding box center [790, 299] width 56 height 21
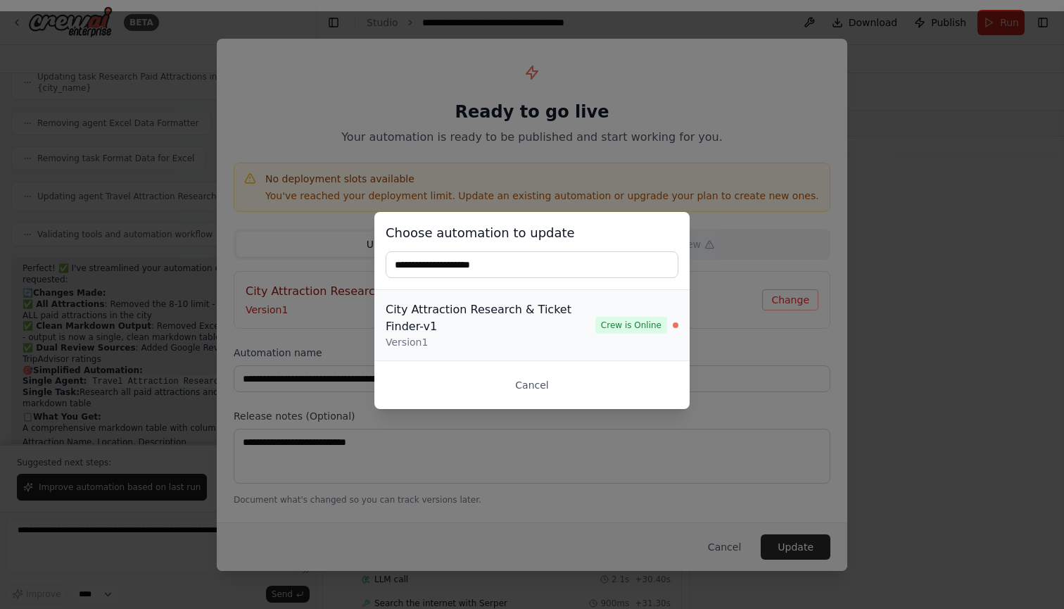
click at [515, 327] on div "City Attraction Research & Ticket Finder-v1" at bounding box center [491, 318] width 210 height 34
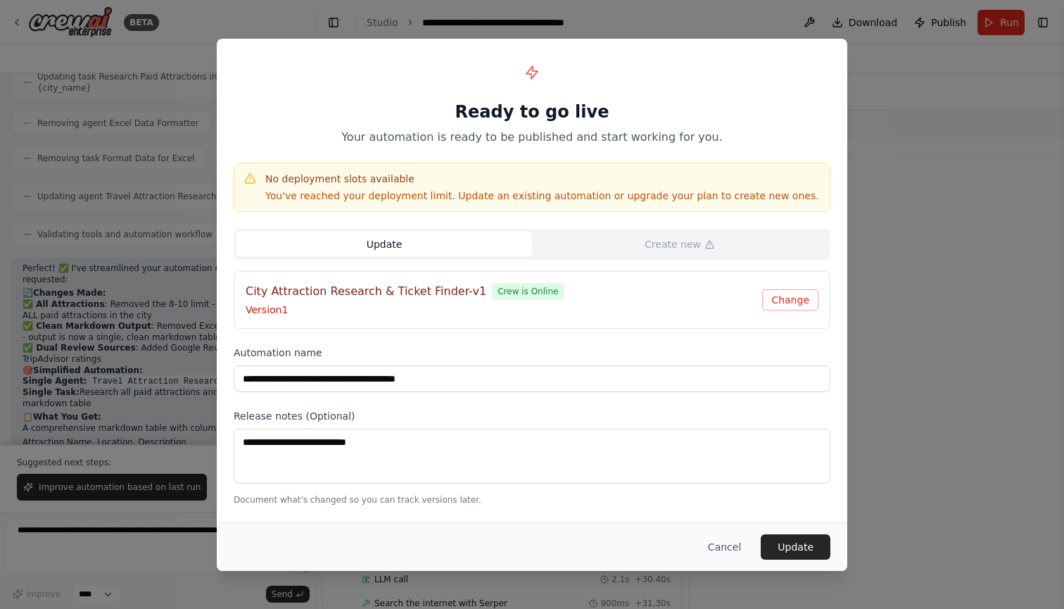
click at [443, 234] on button "Update" at bounding box center [384, 244] width 296 height 25
click at [803, 541] on button "Update" at bounding box center [796, 546] width 70 height 25
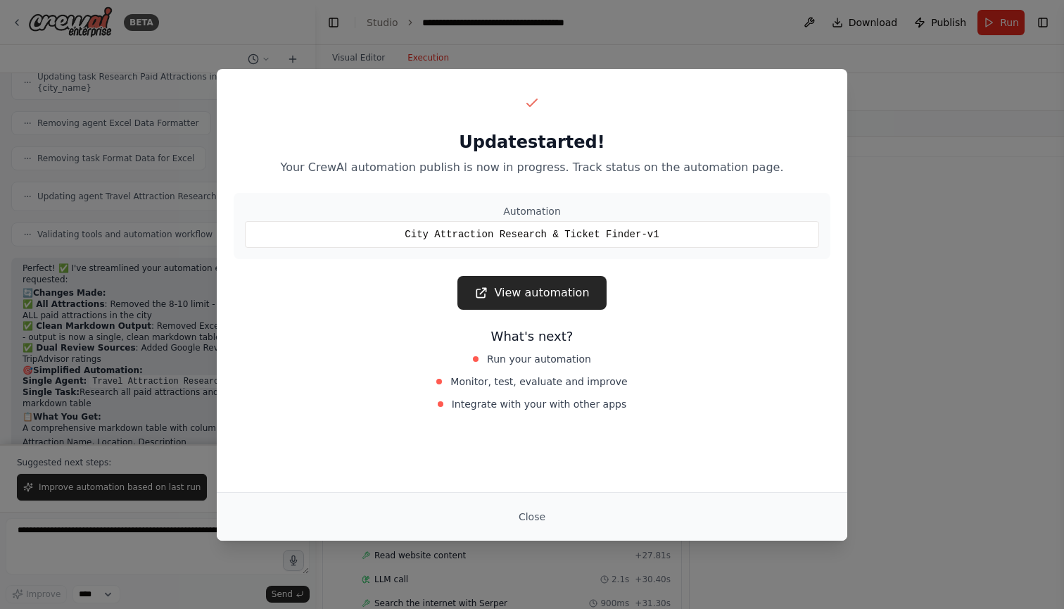
click at [557, 298] on link "View automation" at bounding box center [531, 293] width 149 height 34
click at [541, 301] on link "View automation" at bounding box center [531, 293] width 149 height 34
click at [532, 517] on button "Close" at bounding box center [531, 516] width 49 height 25
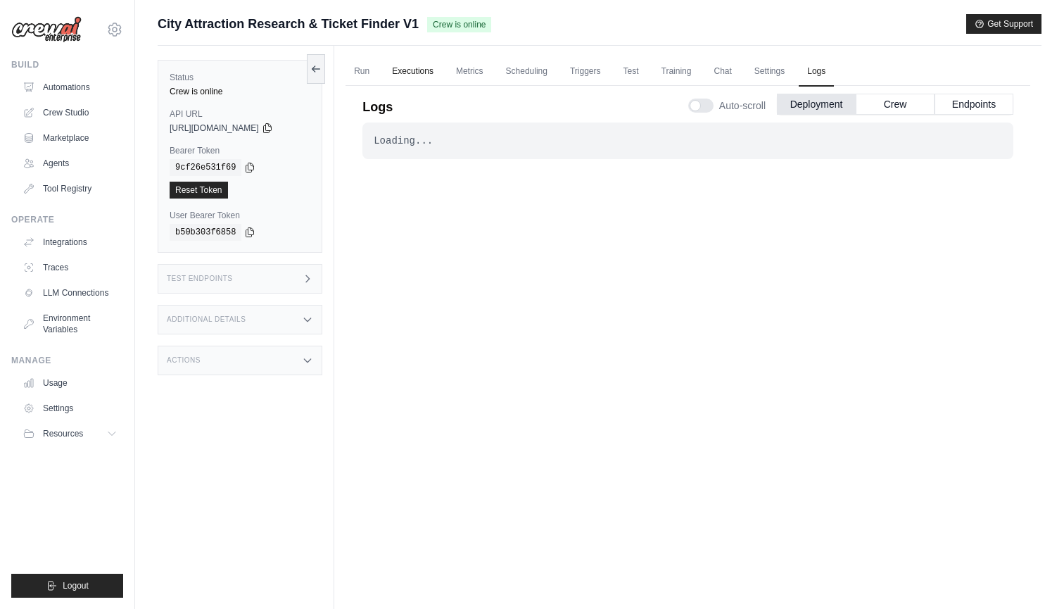
click at [414, 70] on link "Executions" at bounding box center [413, 72] width 58 height 30
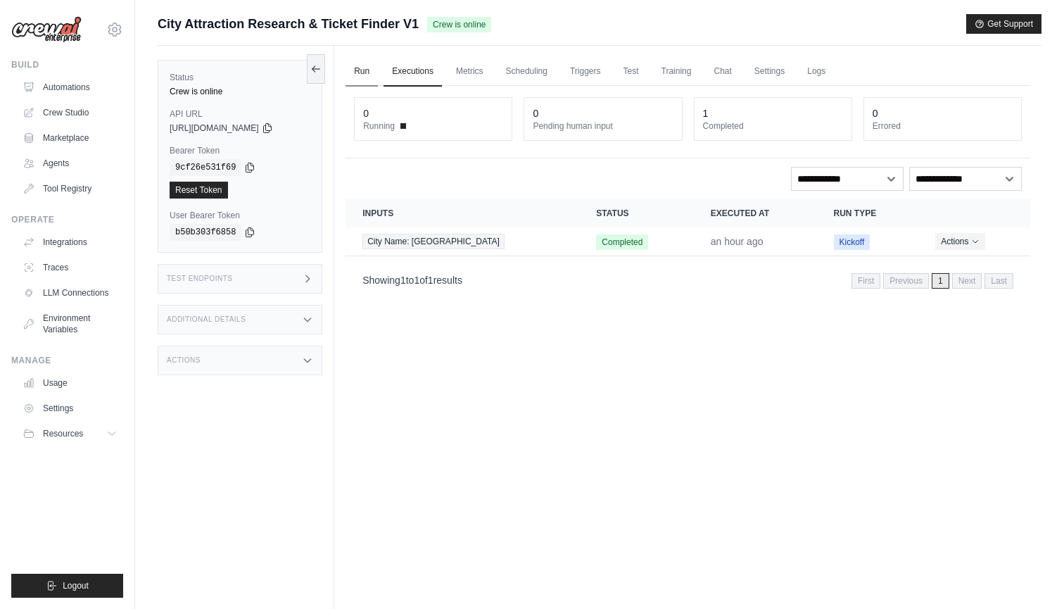
click at [365, 68] on link "Run" at bounding box center [362, 72] width 32 height 30
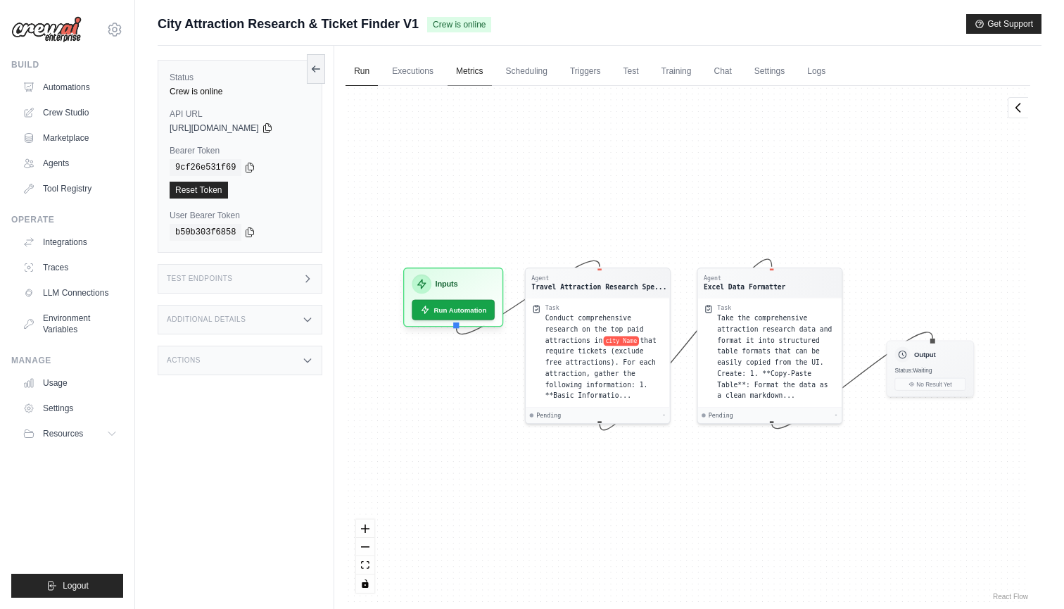
click at [469, 67] on link "Metrics" at bounding box center [470, 72] width 44 height 30
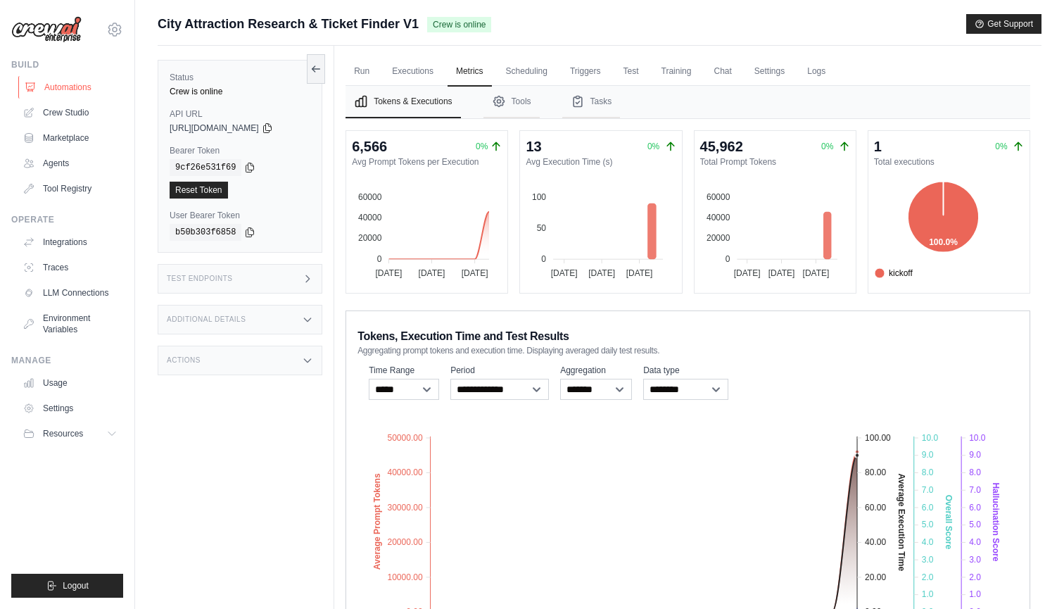
click at [72, 82] on link "Automations" at bounding box center [71, 87] width 106 height 23
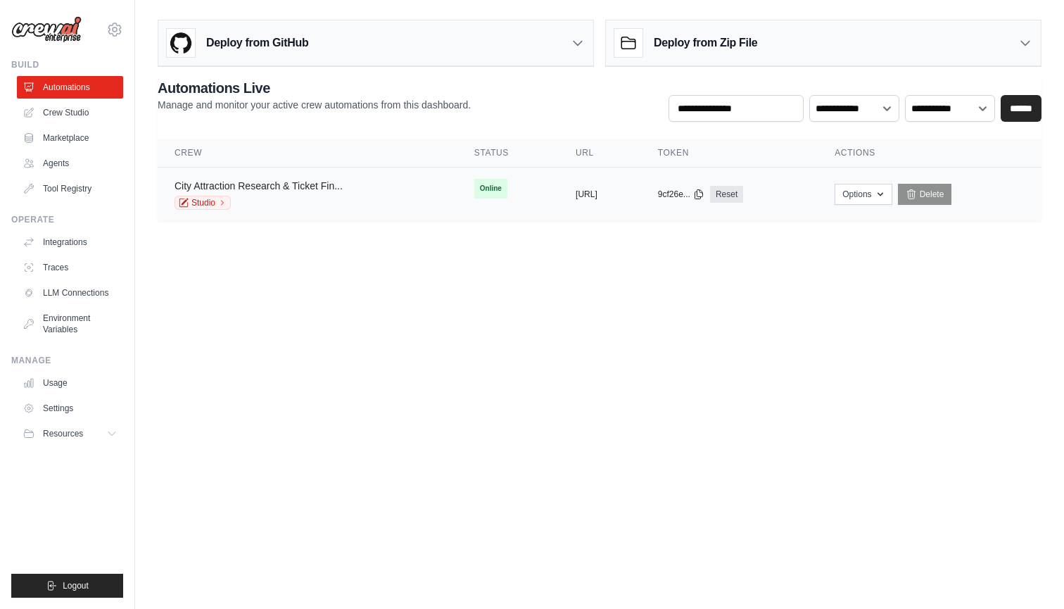
click at [314, 190] on link "City Attraction Research & Ticket Fin..." at bounding box center [259, 185] width 168 height 11
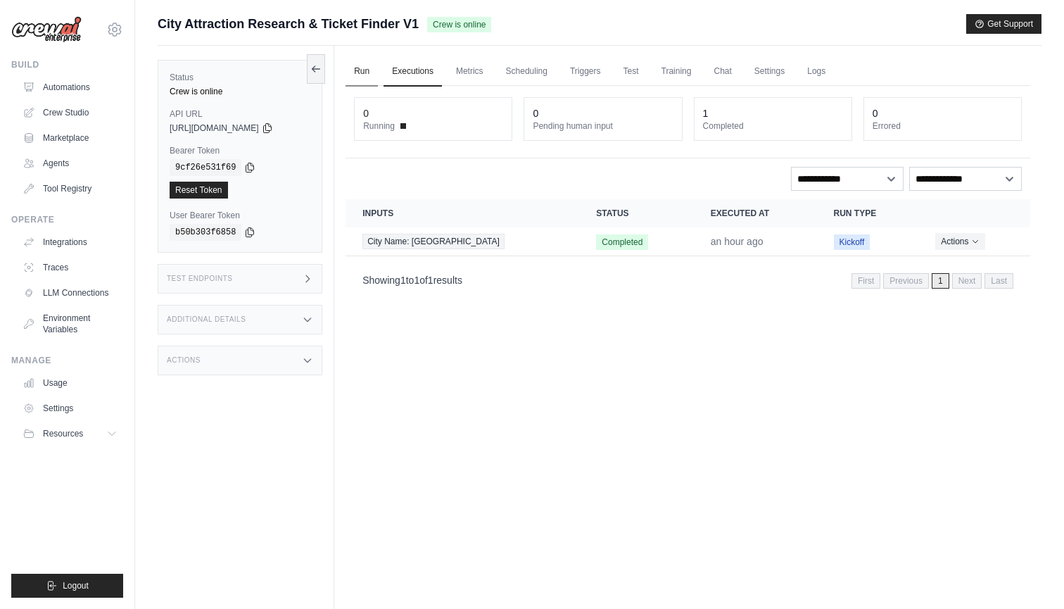
click at [366, 66] on link "Run" at bounding box center [362, 72] width 32 height 30
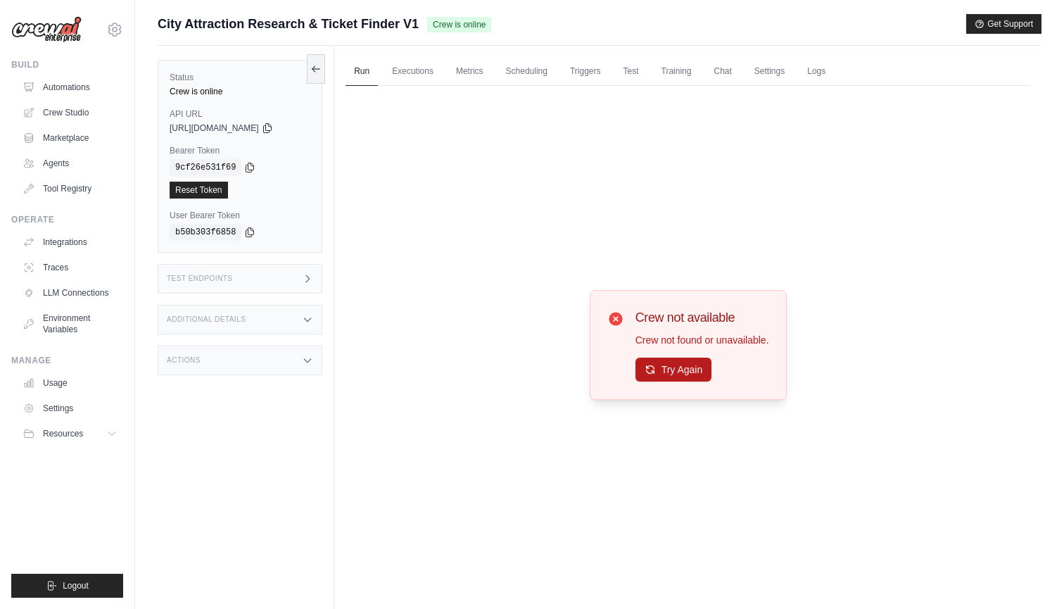
click at [681, 366] on button "Try Again" at bounding box center [674, 370] width 77 height 24
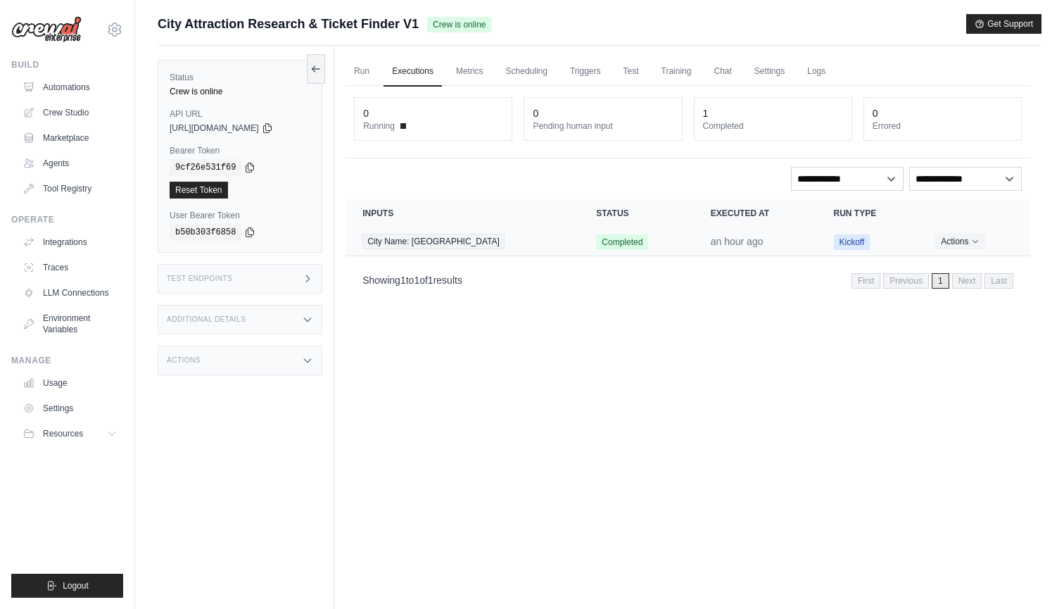
click at [429, 244] on span "City Name: [GEOGRAPHIC_DATA]" at bounding box center [433, 241] width 142 height 15
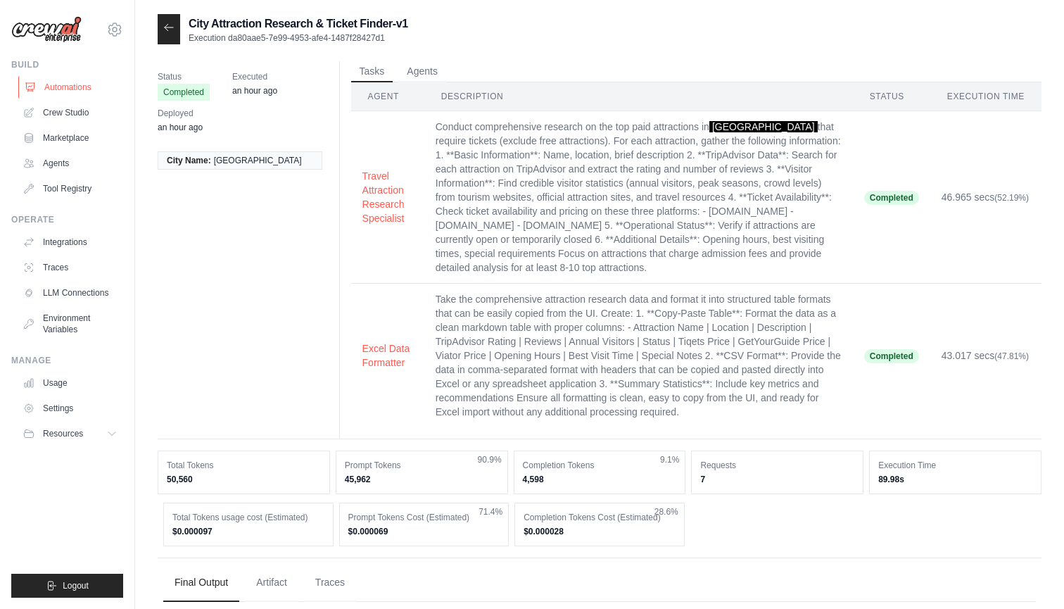
click at [76, 87] on link "Automations" at bounding box center [71, 87] width 106 height 23
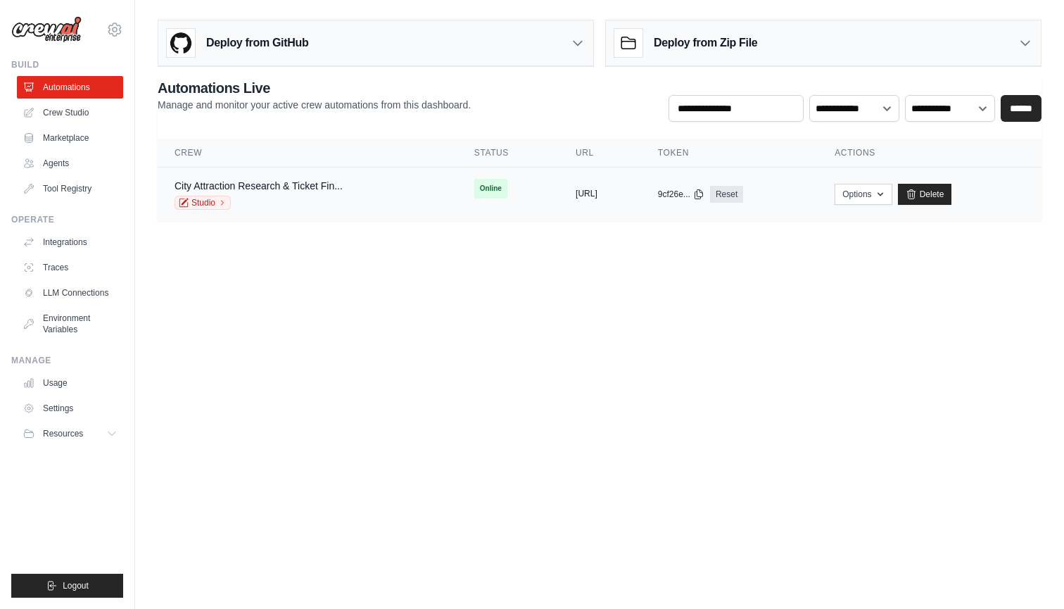
click at [598, 191] on button "[URL]" at bounding box center [587, 193] width 22 height 11
click at [576, 193] on div "copied" at bounding box center [591, 188] width 30 height 17
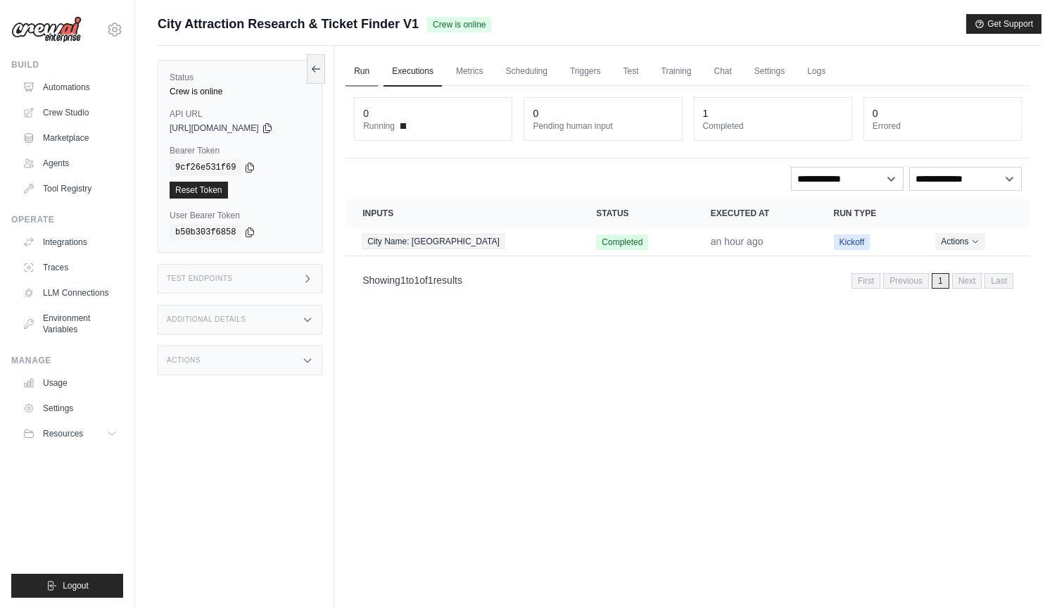
click at [362, 66] on link "Run" at bounding box center [362, 72] width 32 height 30
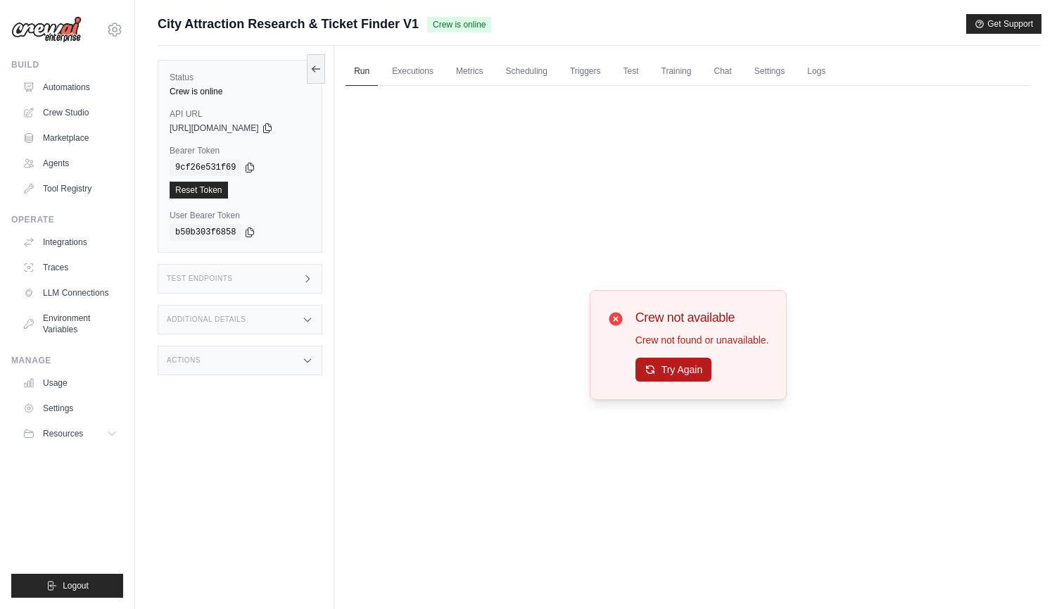
click at [692, 367] on button "Try Again" at bounding box center [674, 370] width 77 height 24
